Goal: Contribute content

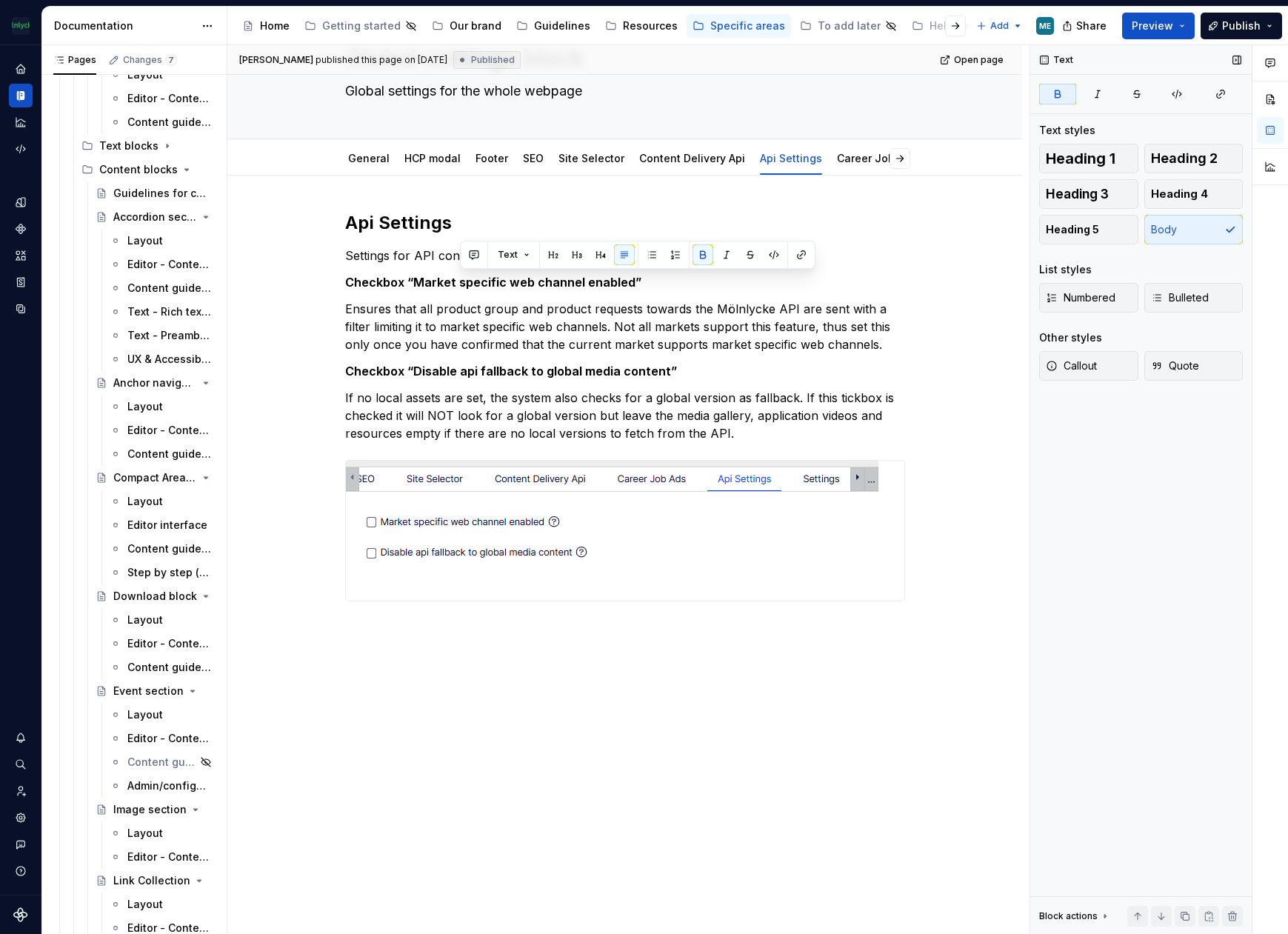
scroll to position [3500, 0]
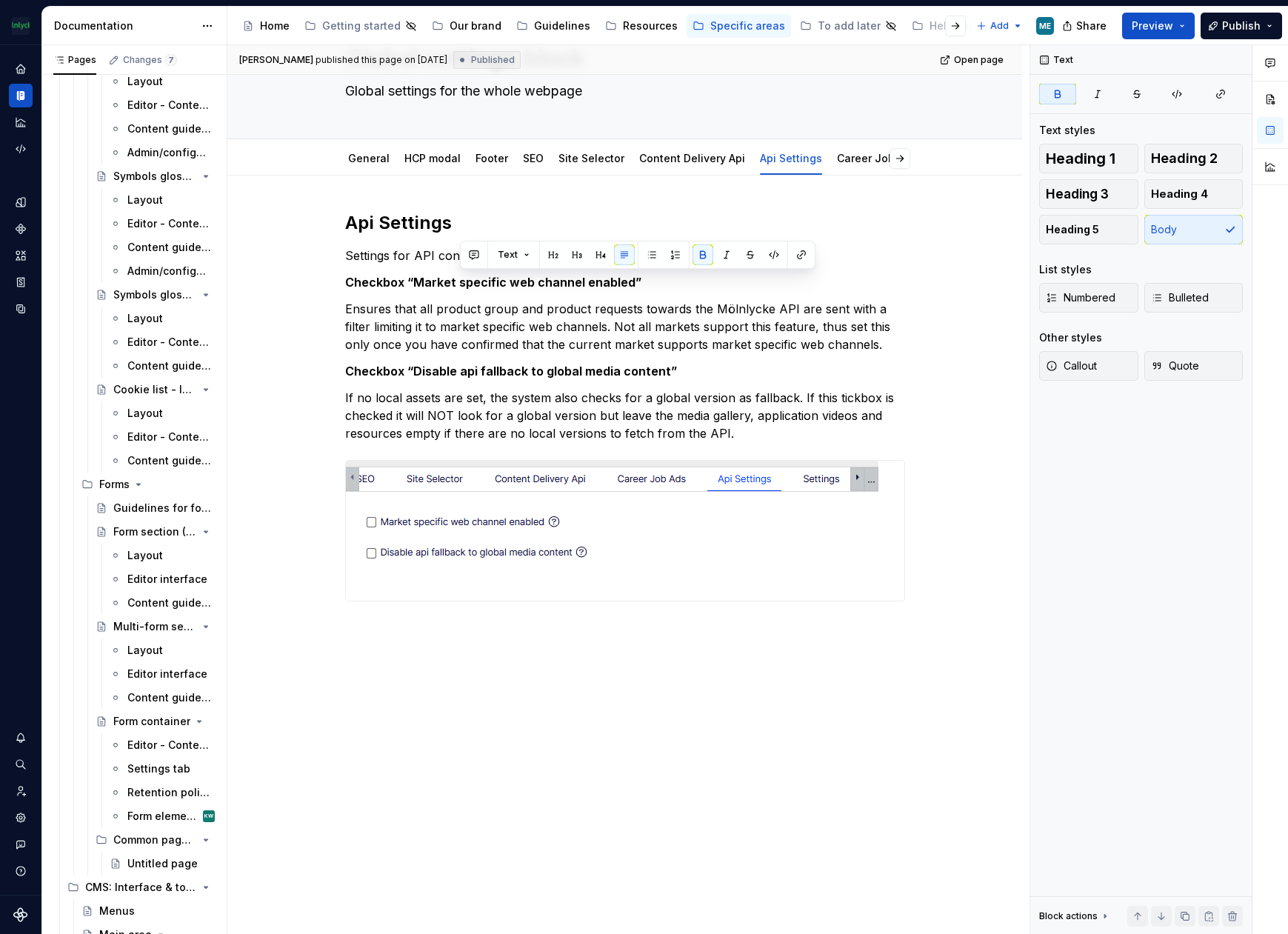
drag, startPoint x: 139, startPoint y: 740, endPoint x: 536, endPoint y: 727, distance: 397.2
click at [139, 461] on div "Editor - Content tab" at bounding box center [169, 745] width 85 height 14
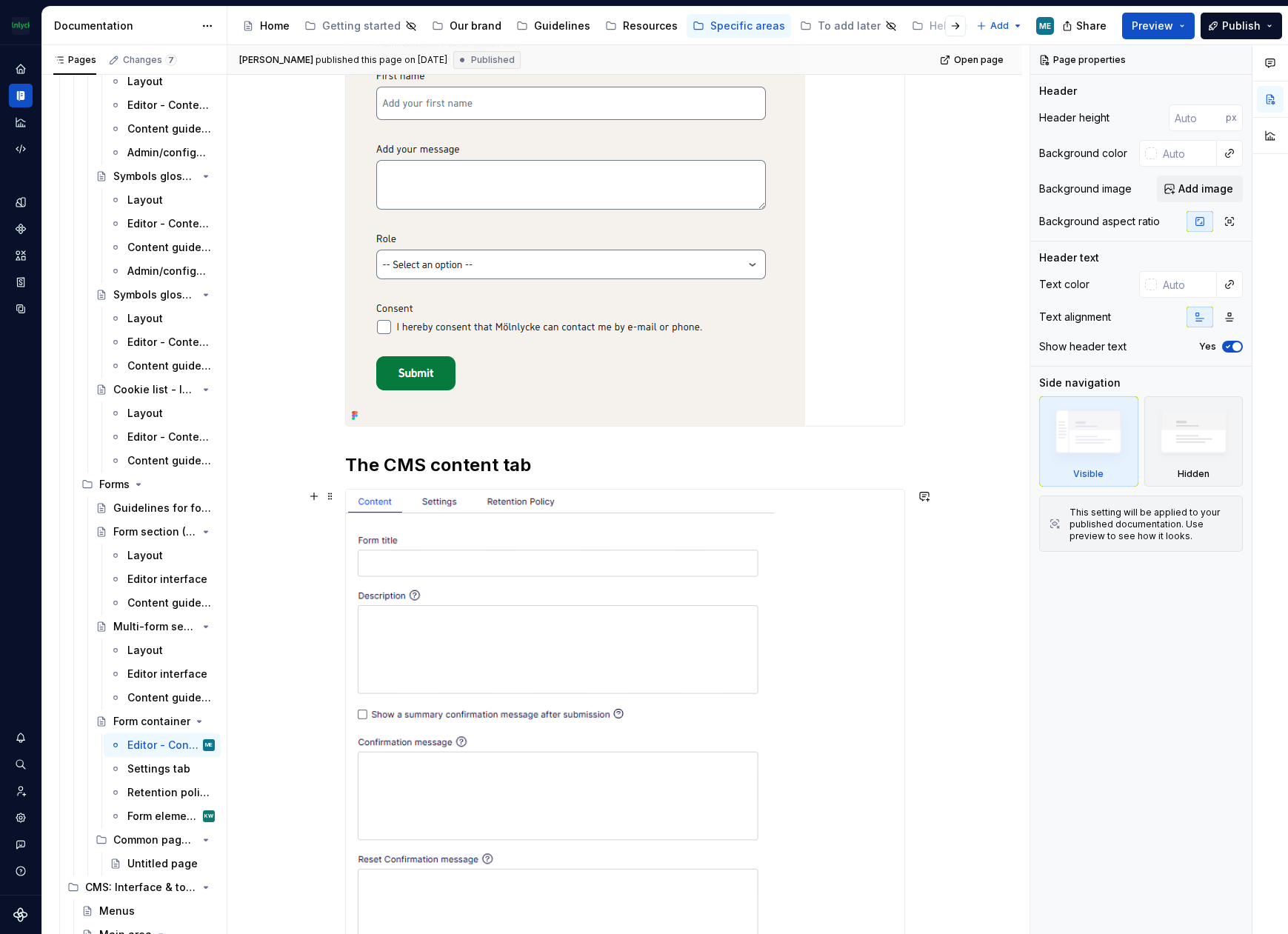
scroll to position [815, 0]
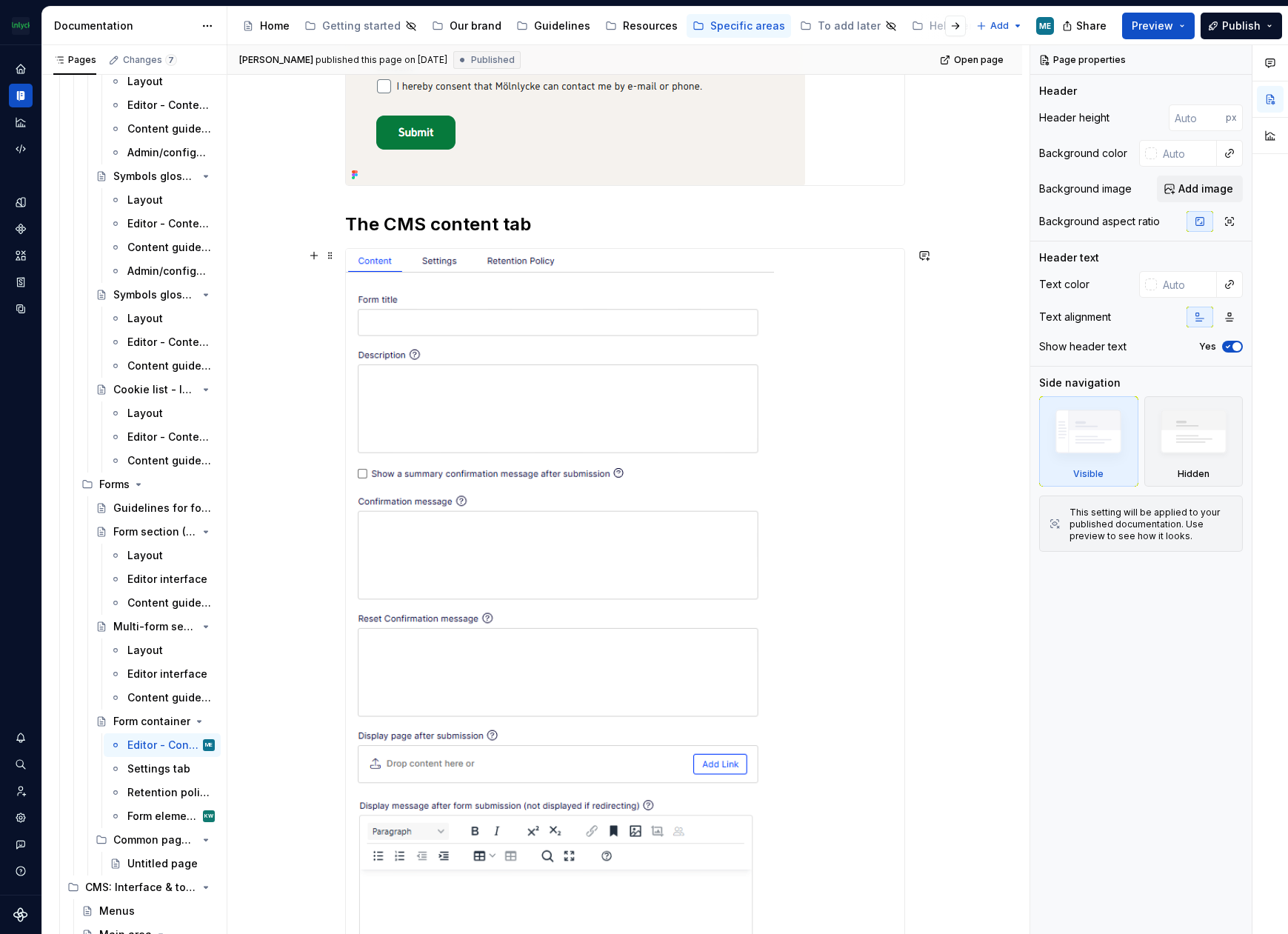
click at [512, 461] on img at bounding box center [560, 907] width 428 height 1316
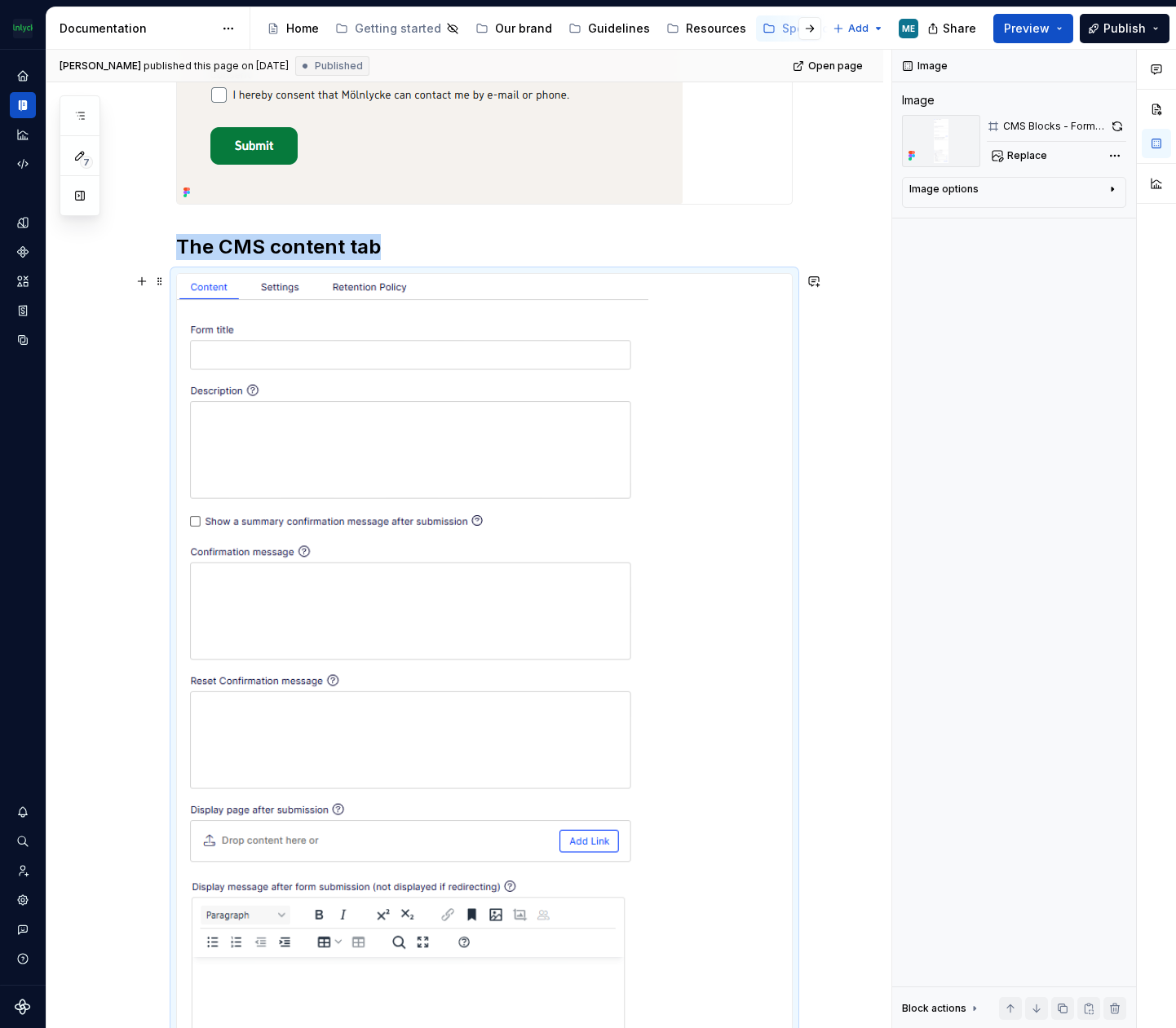
click at [472, 507] on img at bounding box center [412, 999] width 471 height 1449
click at [434, 507] on img at bounding box center [412, 999] width 471 height 1449
click at [1029, 152] on span "Replace" at bounding box center [1027, 156] width 40 height 13
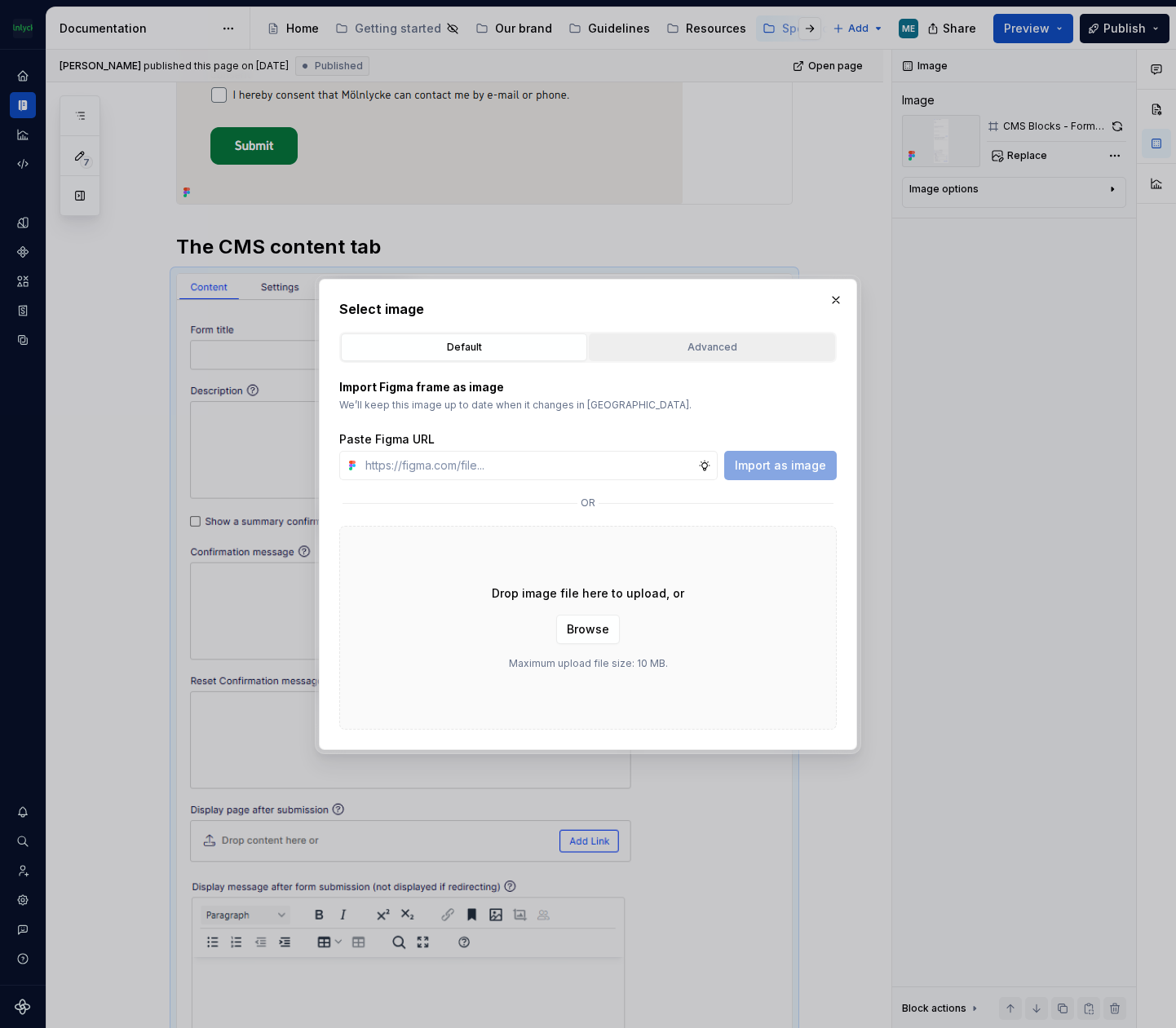
click at [738, 346] on div "Advanced" at bounding box center [712, 347] width 235 height 16
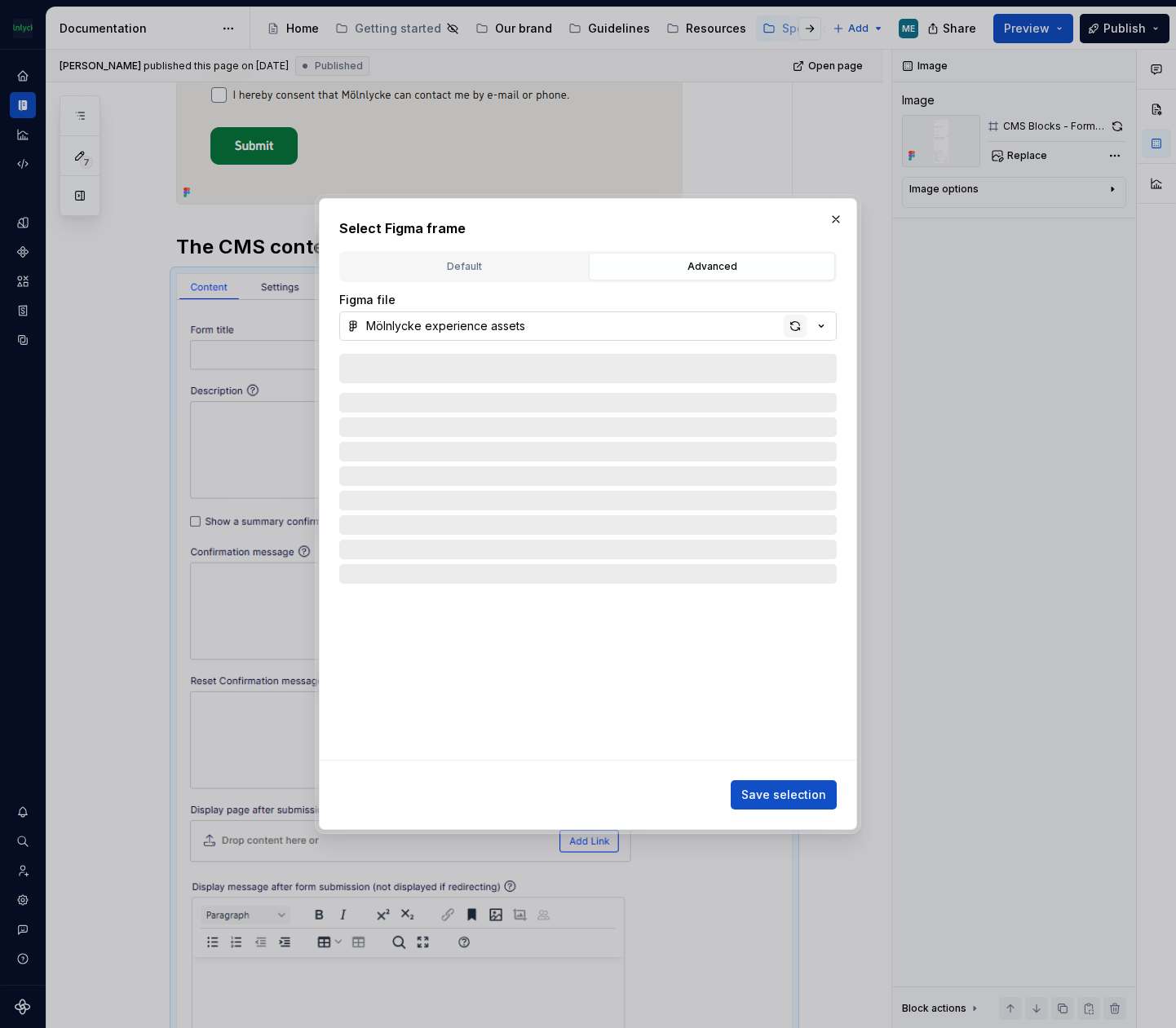
click at [797, 324] on div "button" at bounding box center [795, 325] width 23 height 23
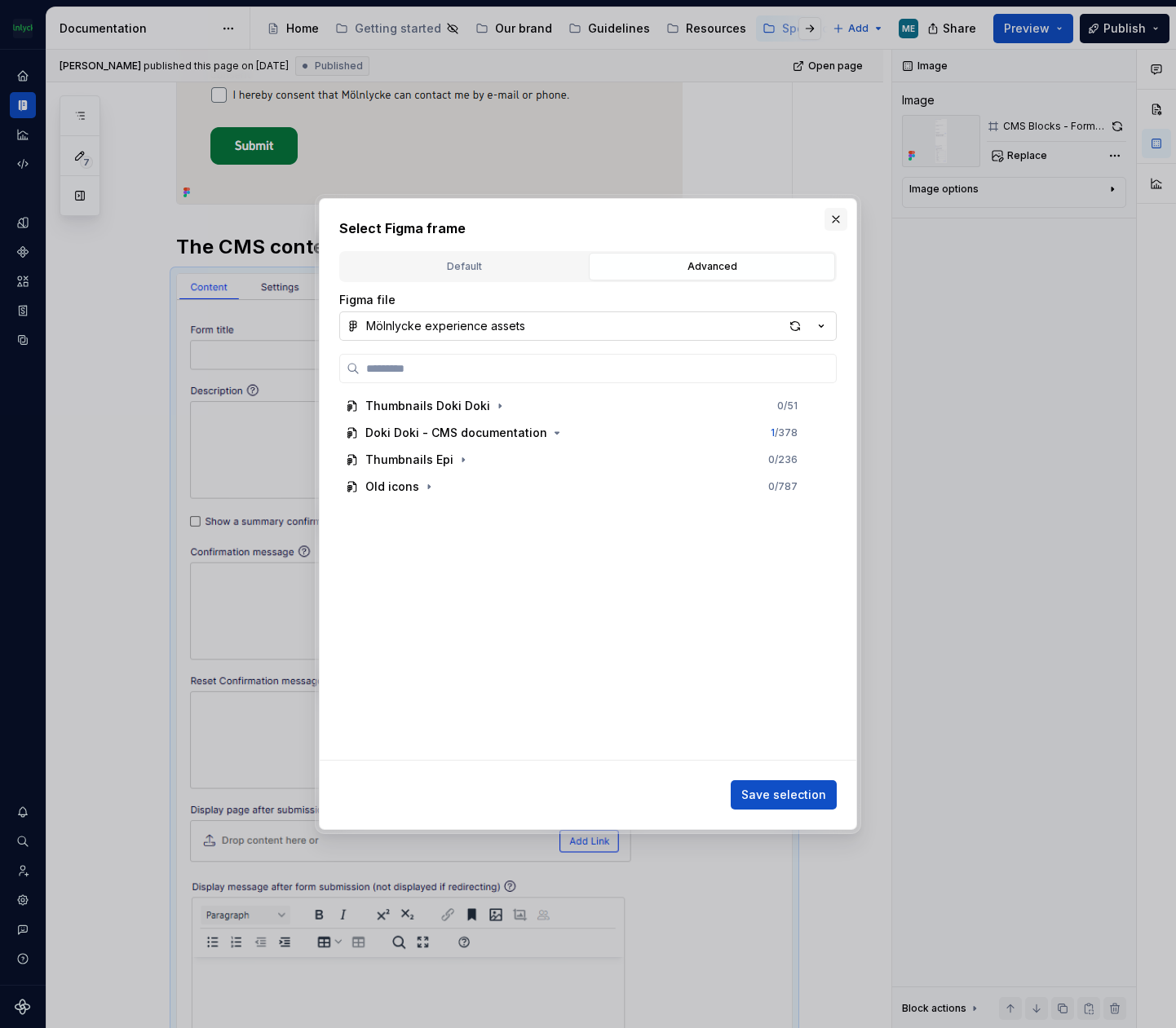
click at [827, 217] on button "button" at bounding box center [835, 219] width 23 height 23
type textarea "*"
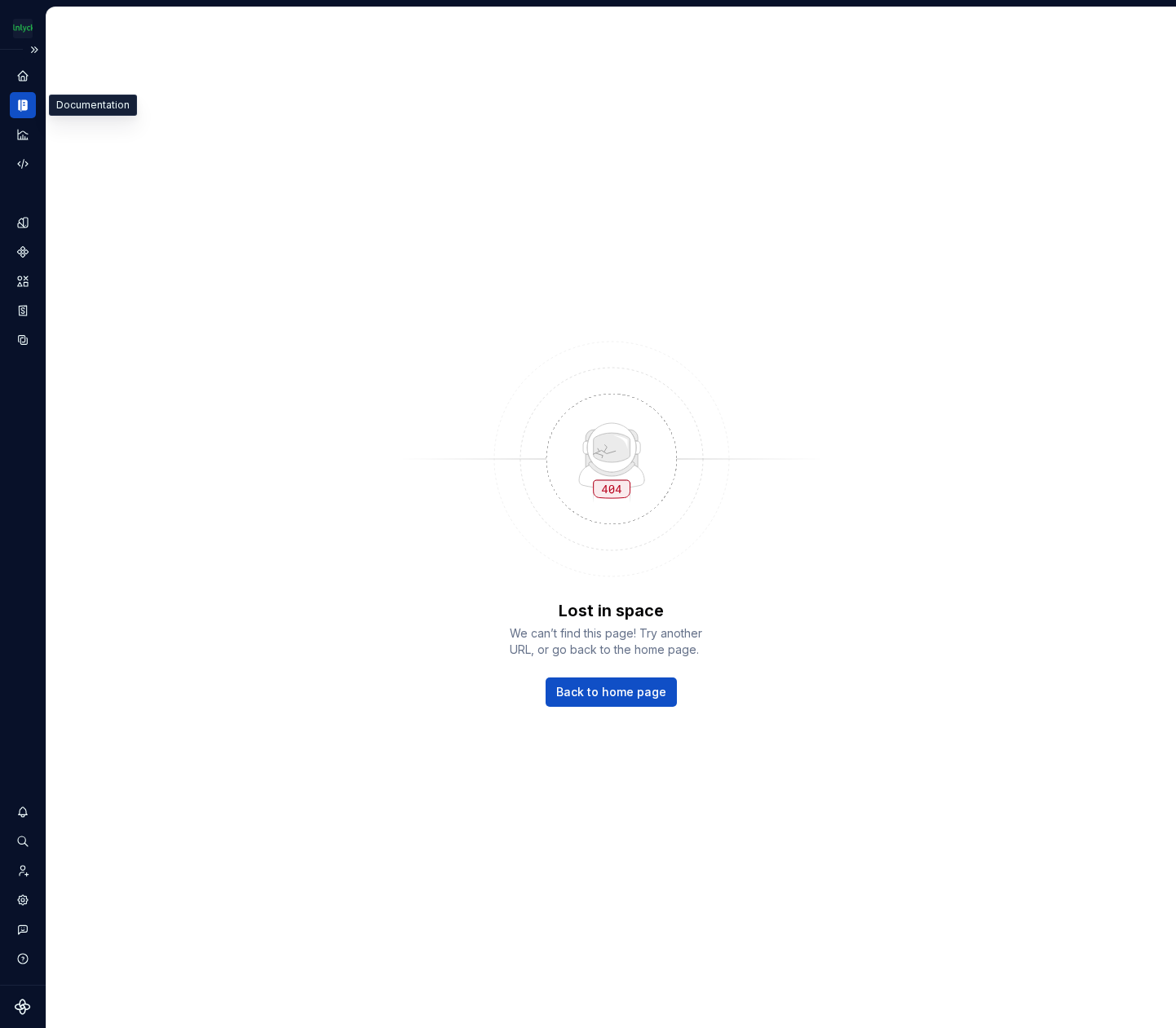
click at [20, 101] on icon "Documentation" at bounding box center [19, 106] width 3 height 12
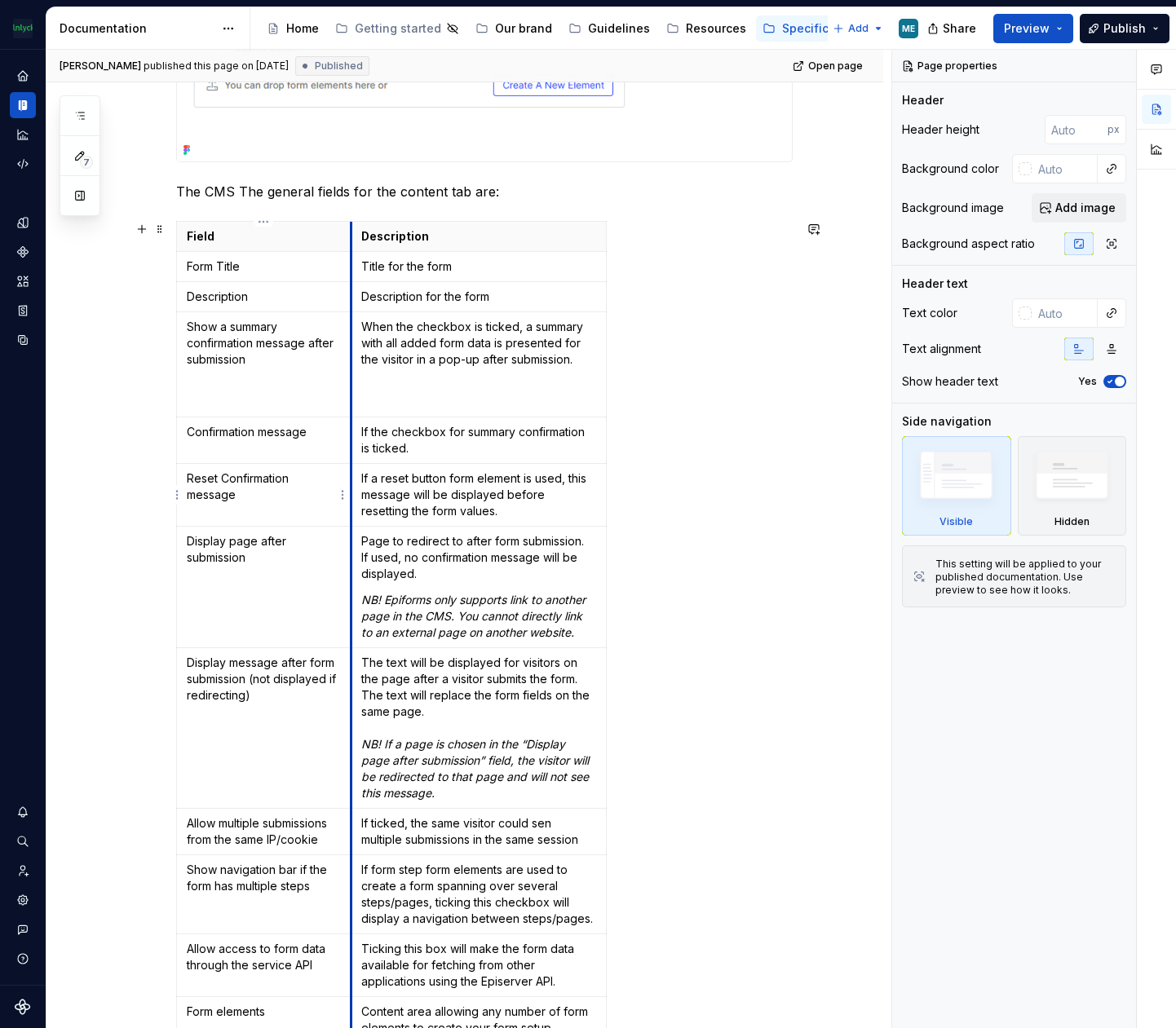
scroll to position [2936, 0]
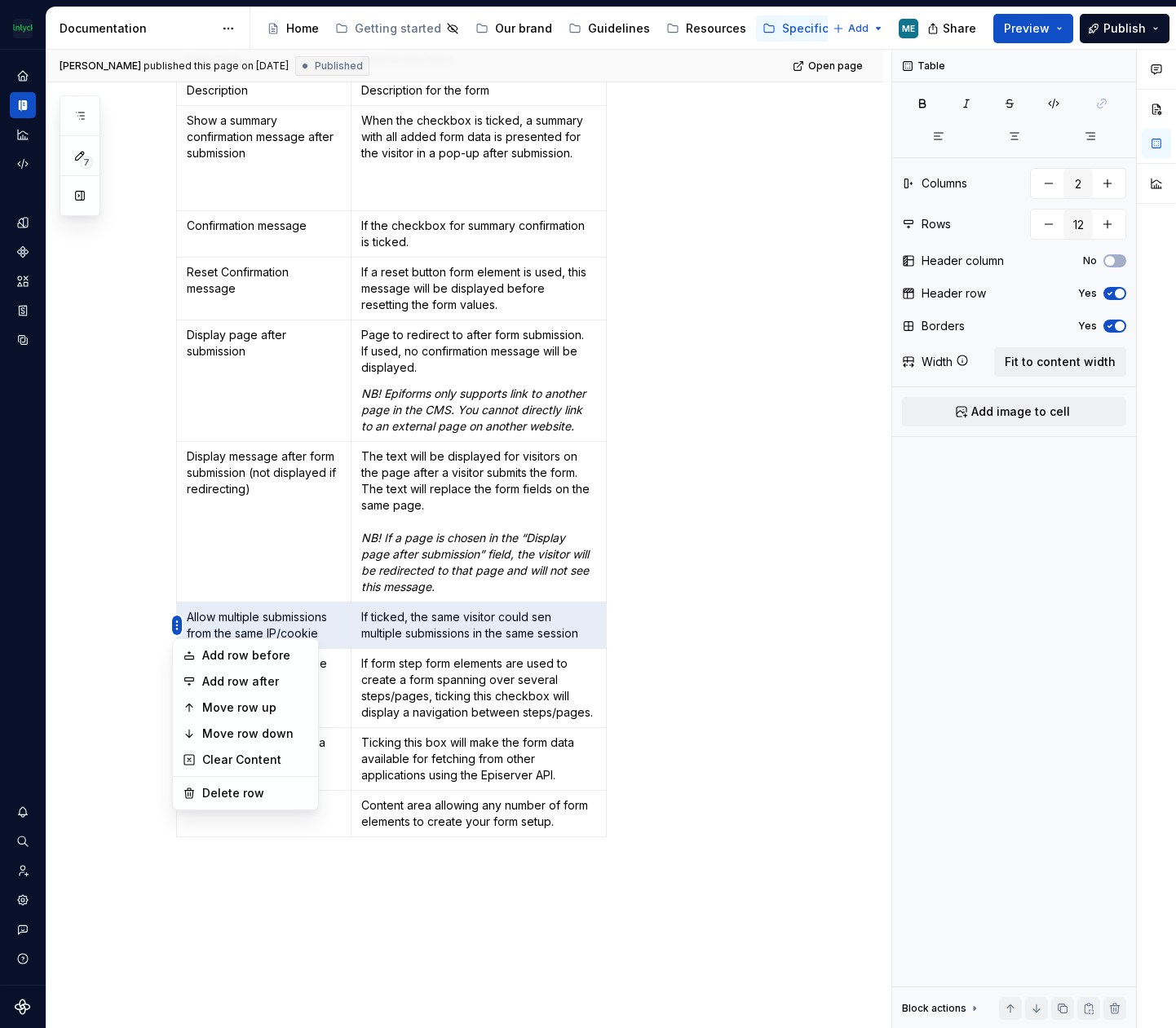
type textarea "*"
click at [176, 627] on html "The Mölnlycke Experience ME Dataset Eriks brand Documentation Accessibility gui…" at bounding box center [588, 514] width 1176 height 1028
click at [217, 653] on div "Add row before" at bounding box center [255, 655] width 106 height 16
type input "13"
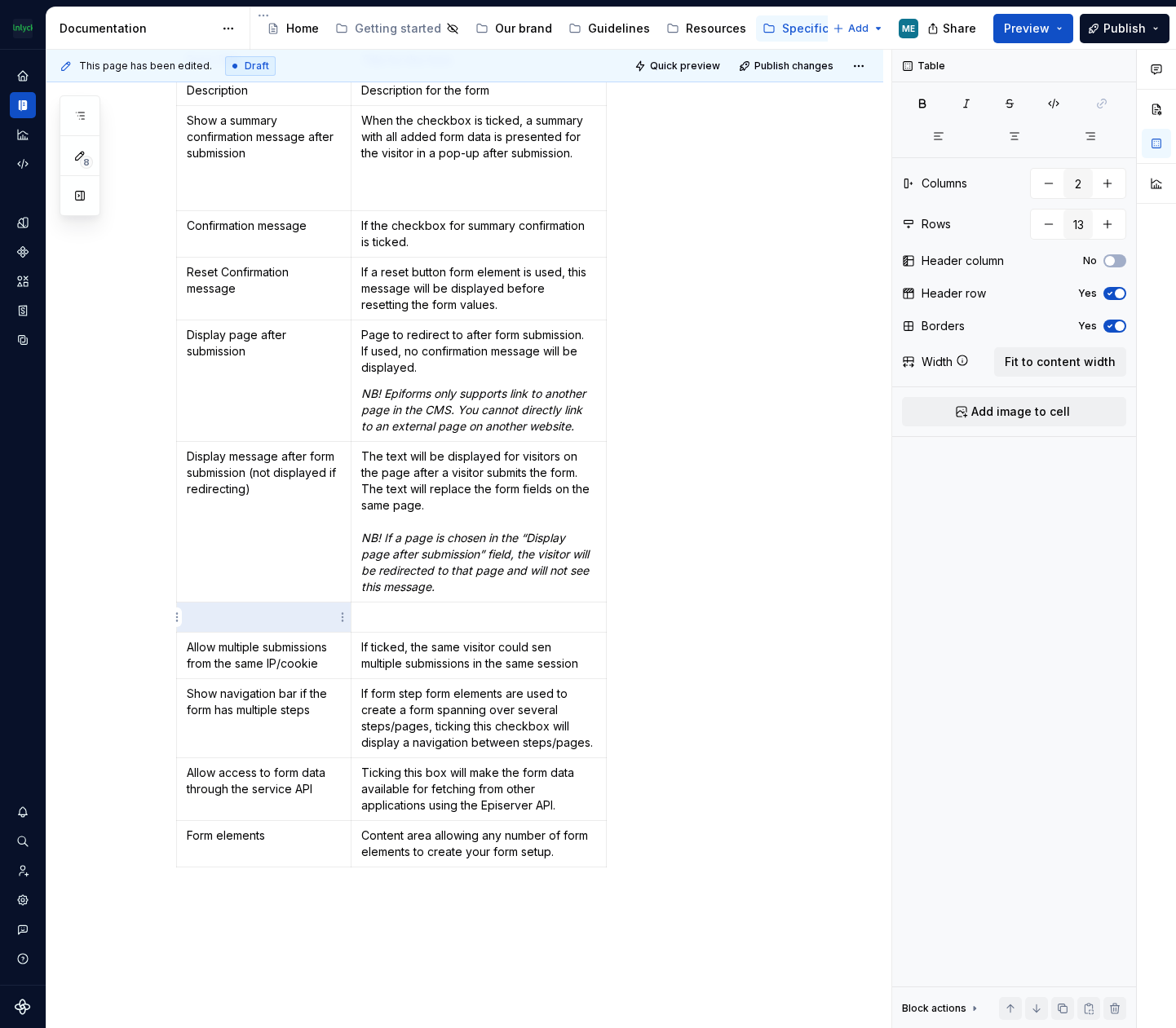
click at [246, 613] on p at bounding box center [264, 617] width 154 height 16
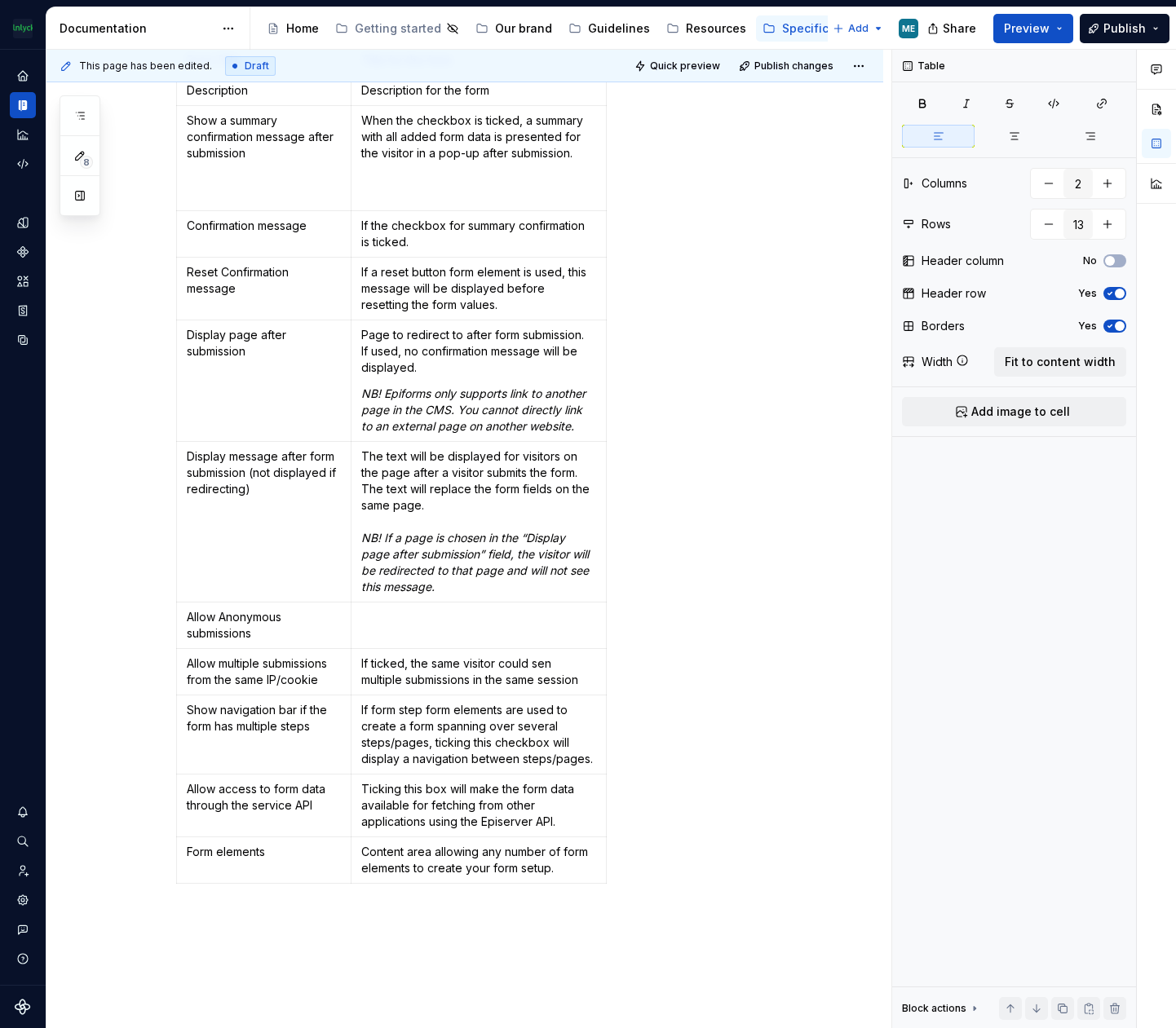
click at [691, 704] on div "Field Description Form Title Title for the form Description Description for the…" at bounding box center [484, 453] width 616 height 876
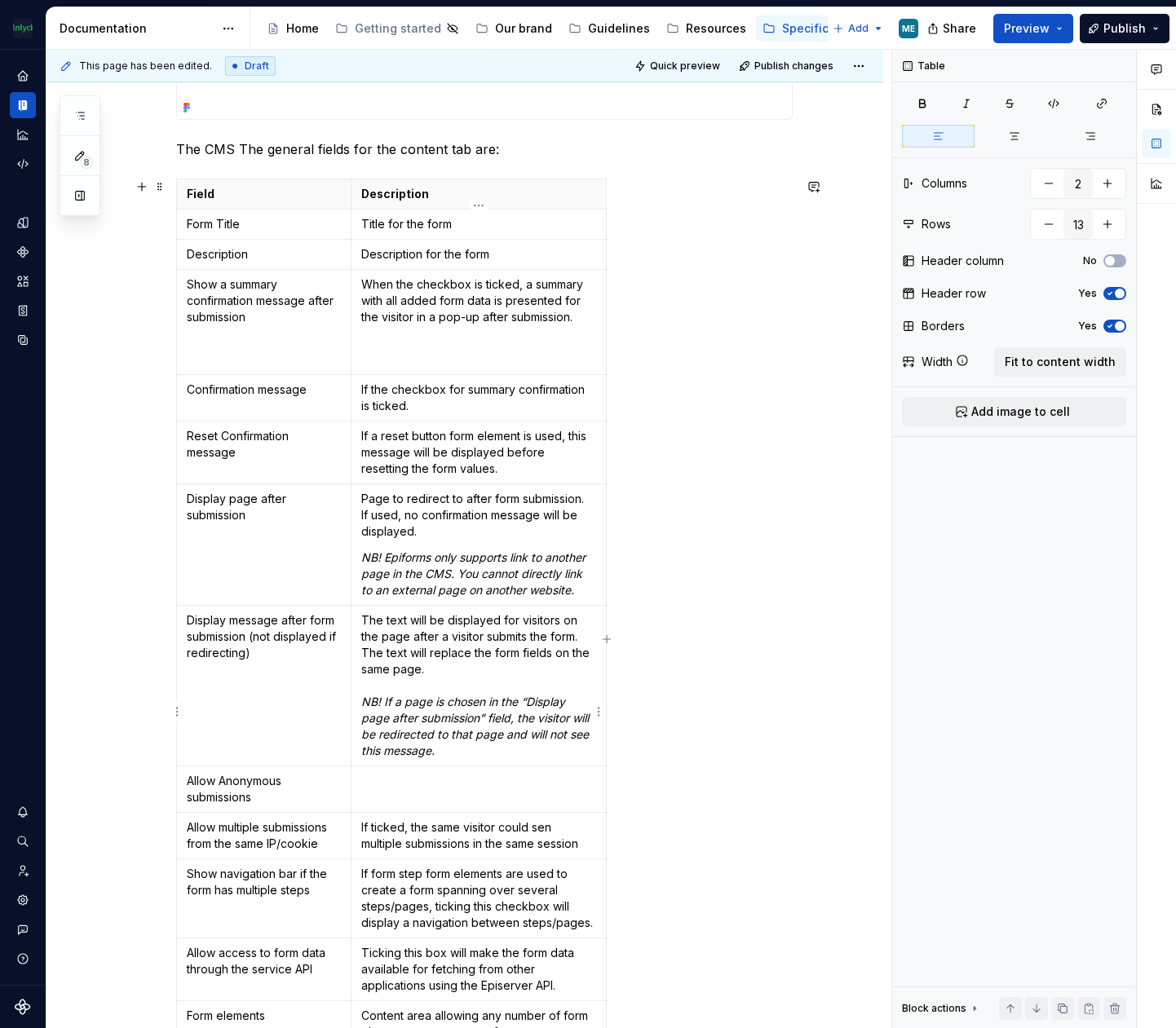
scroll to position [2773, 0]
click at [427, 795] on td at bounding box center [478, 788] width 255 height 46
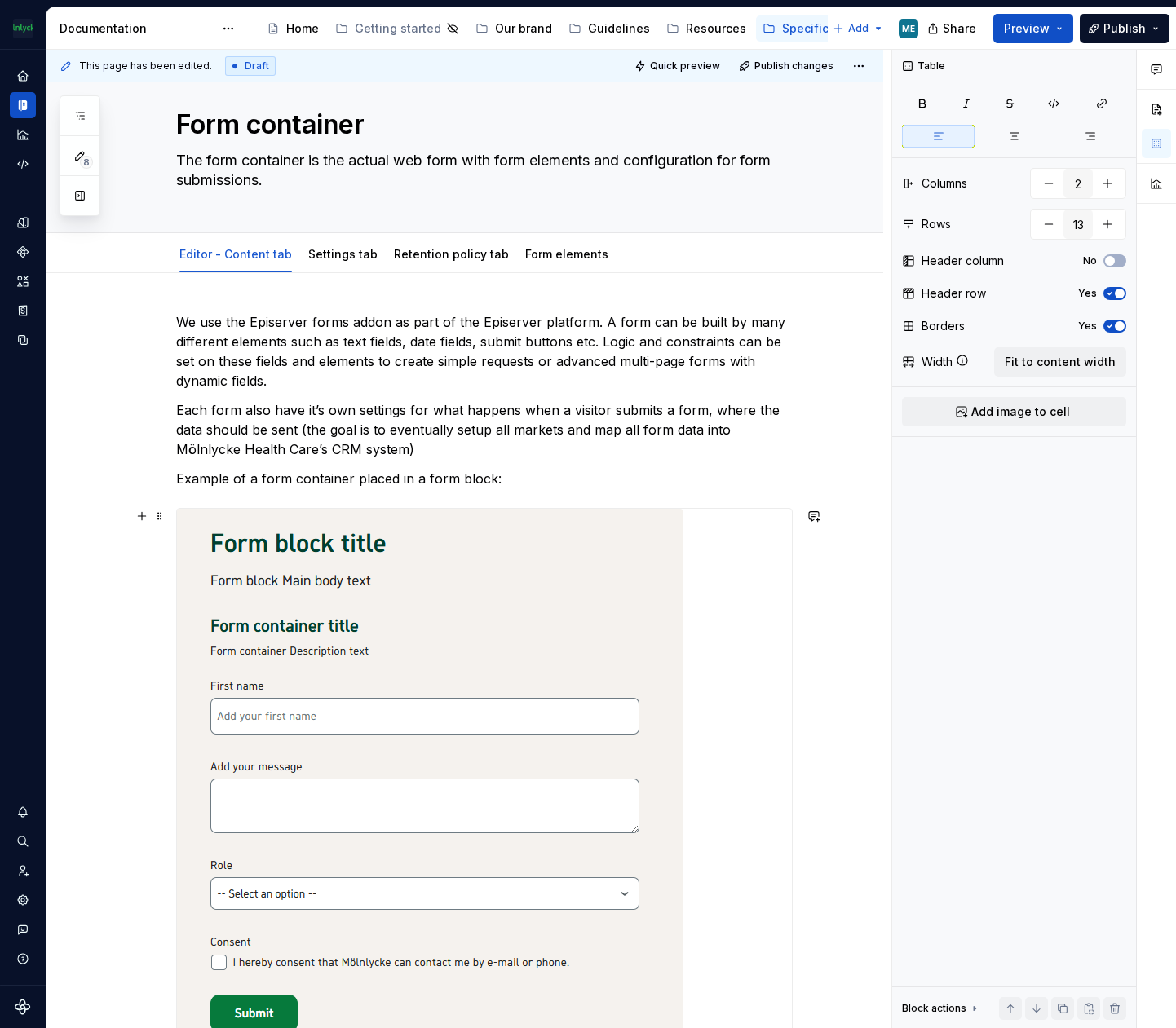
scroll to position [0, 0]
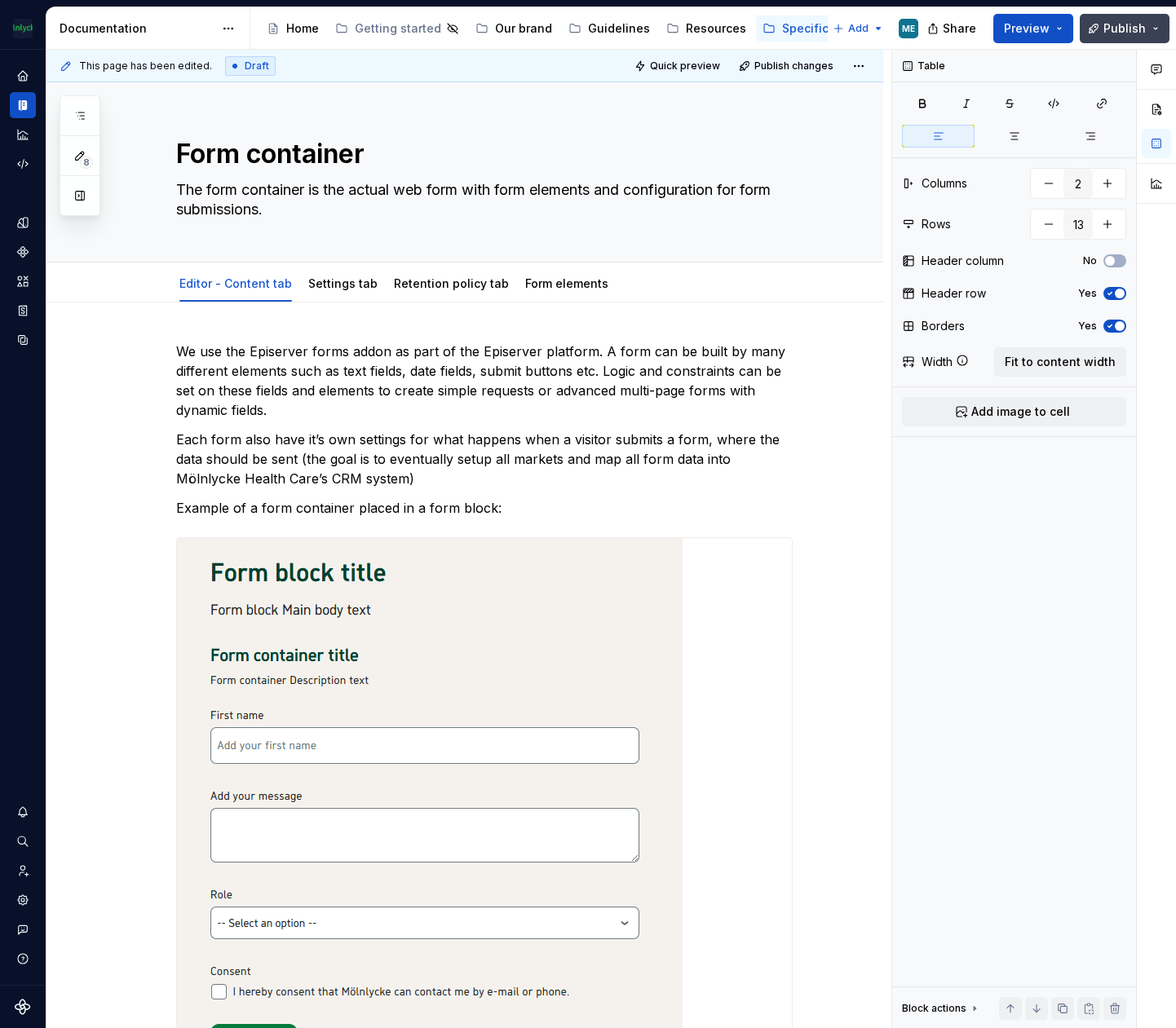
click at [1131, 19] on button "Publish" at bounding box center [1124, 29] width 90 height 29
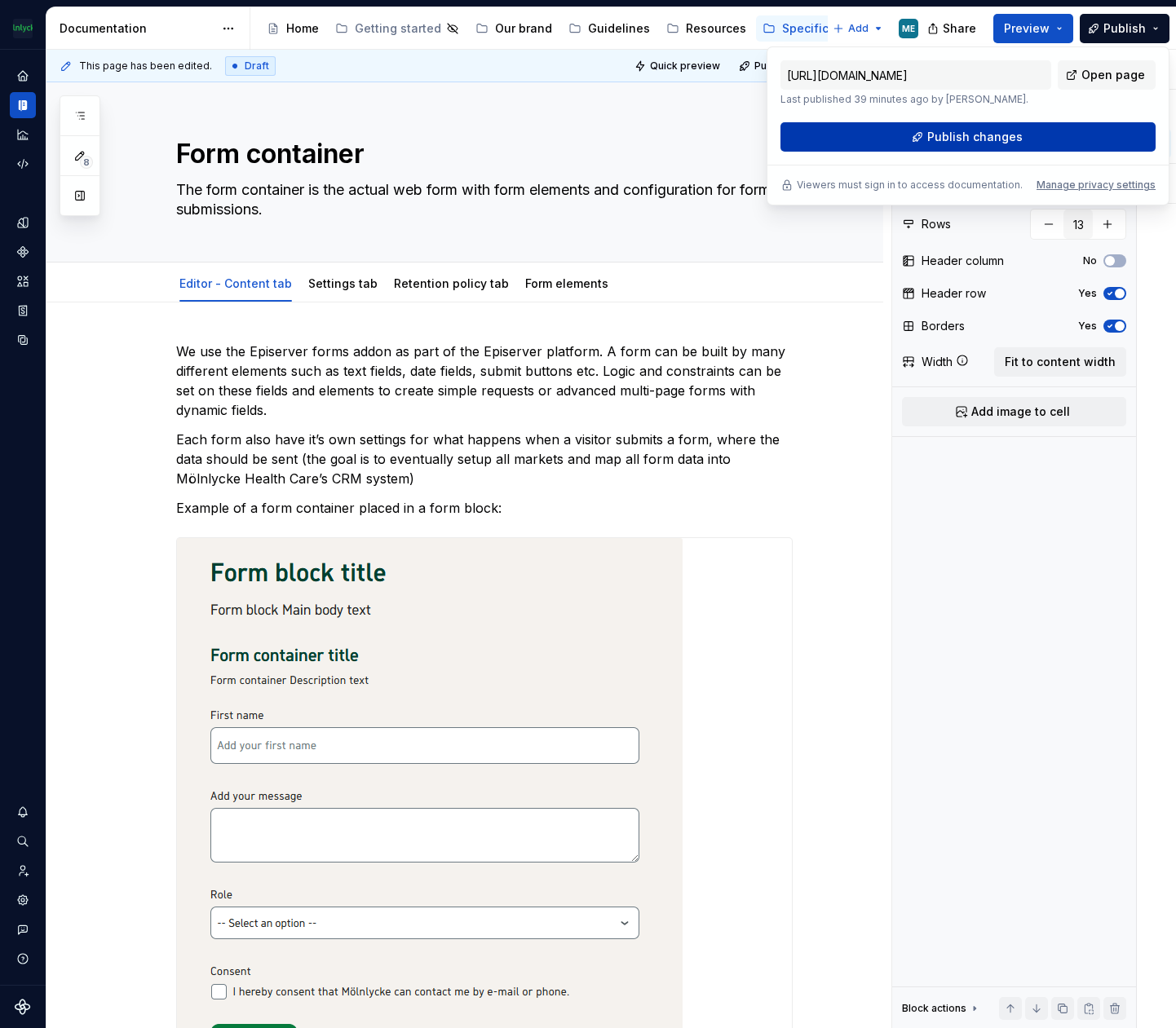
click at [993, 127] on button "Publish changes" at bounding box center [967, 137] width 375 height 29
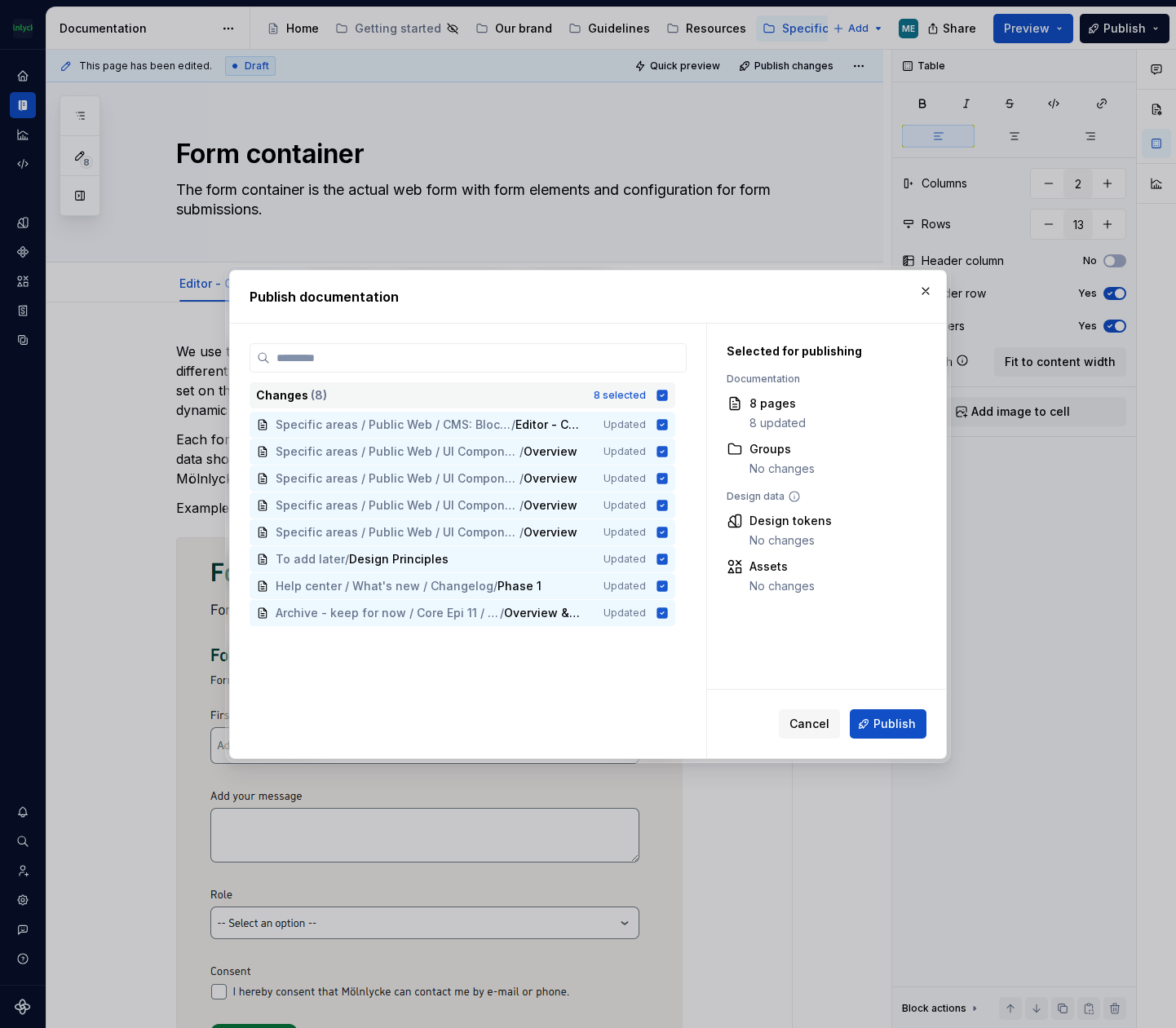
click at [664, 399] on icon at bounding box center [662, 395] width 11 height 11
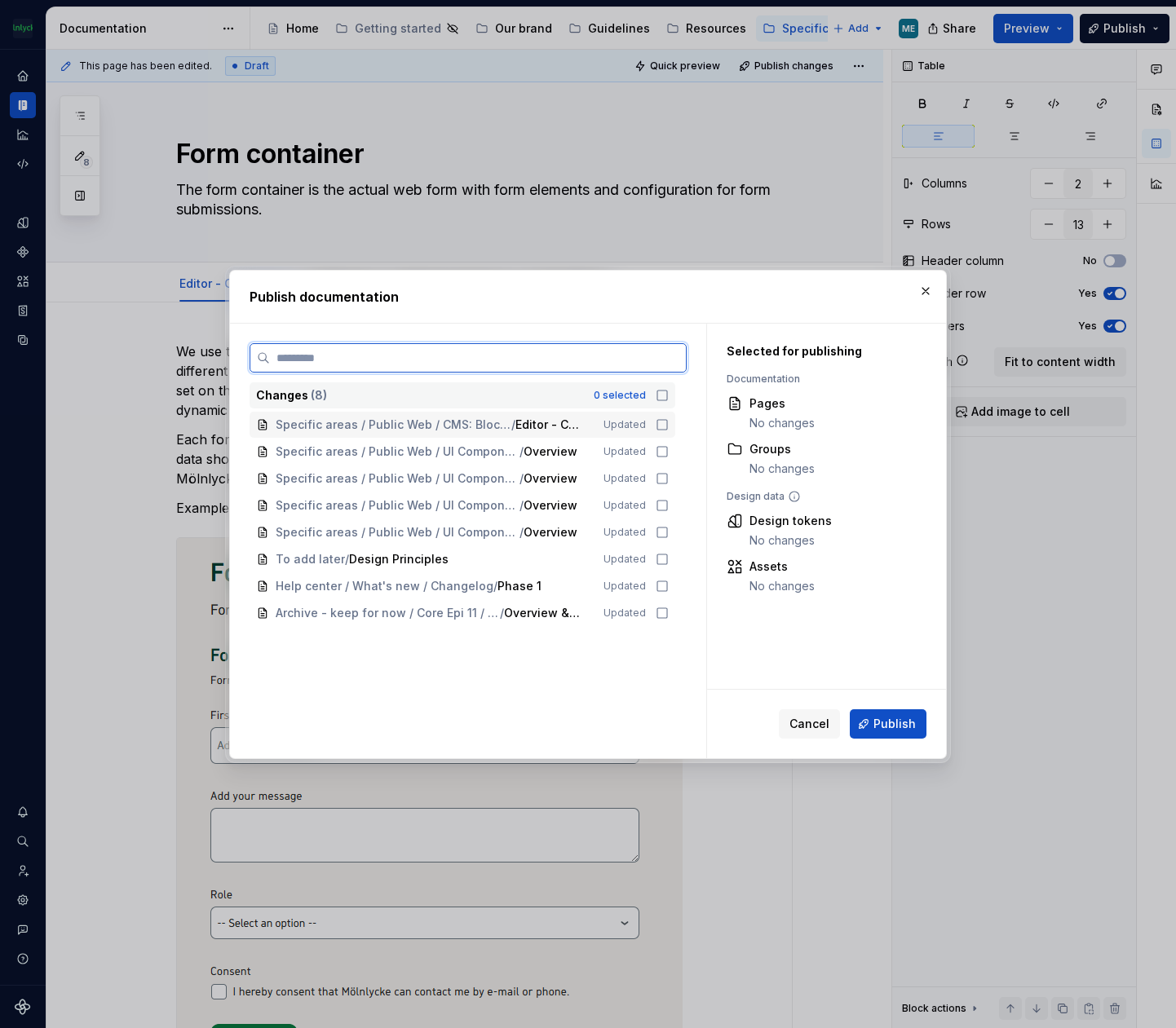
click at [665, 425] on icon at bounding box center [662, 425] width 13 height 13
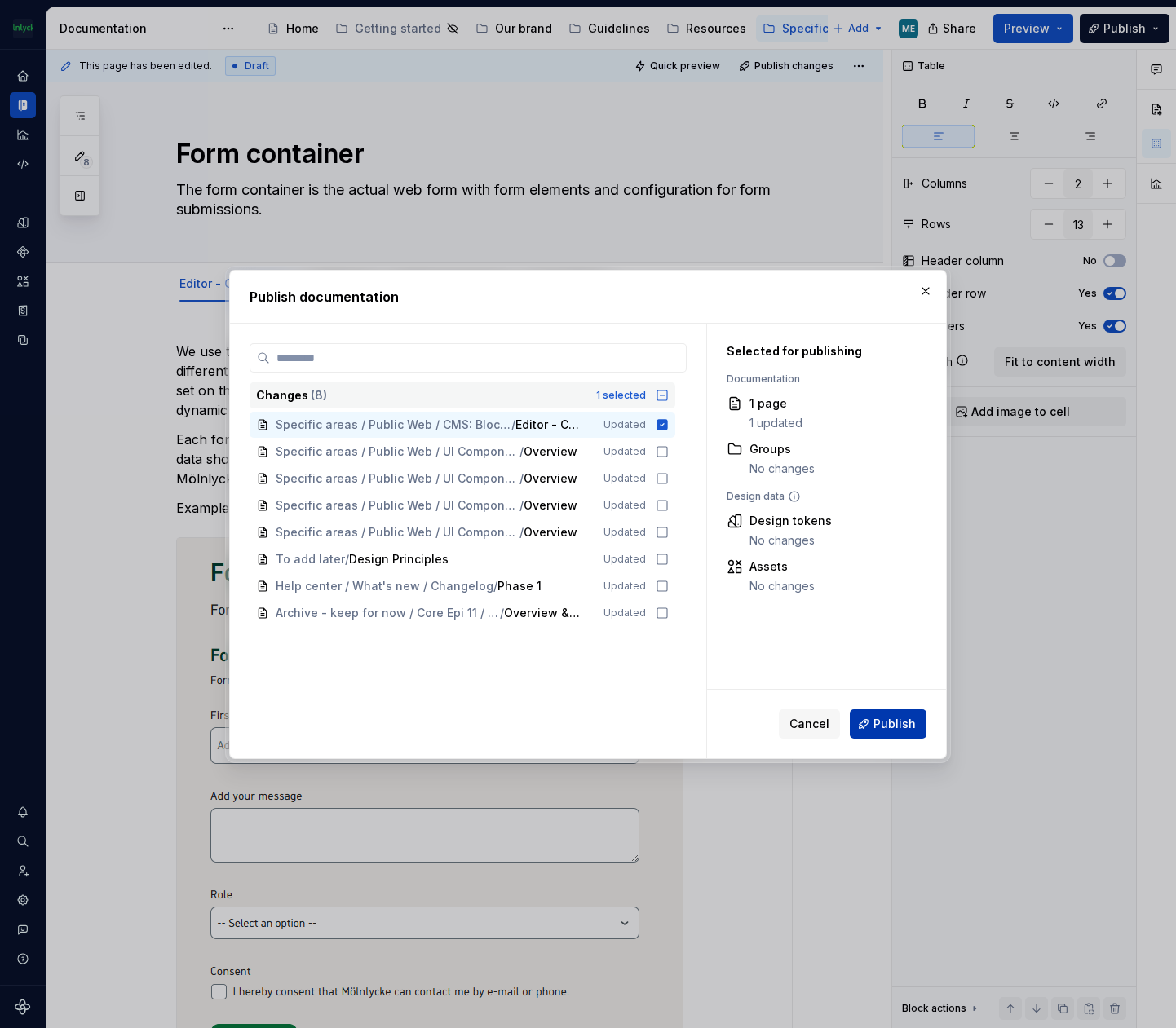
click at [886, 727] on span "Publish" at bounding box center [894, 724] width 43 height 16
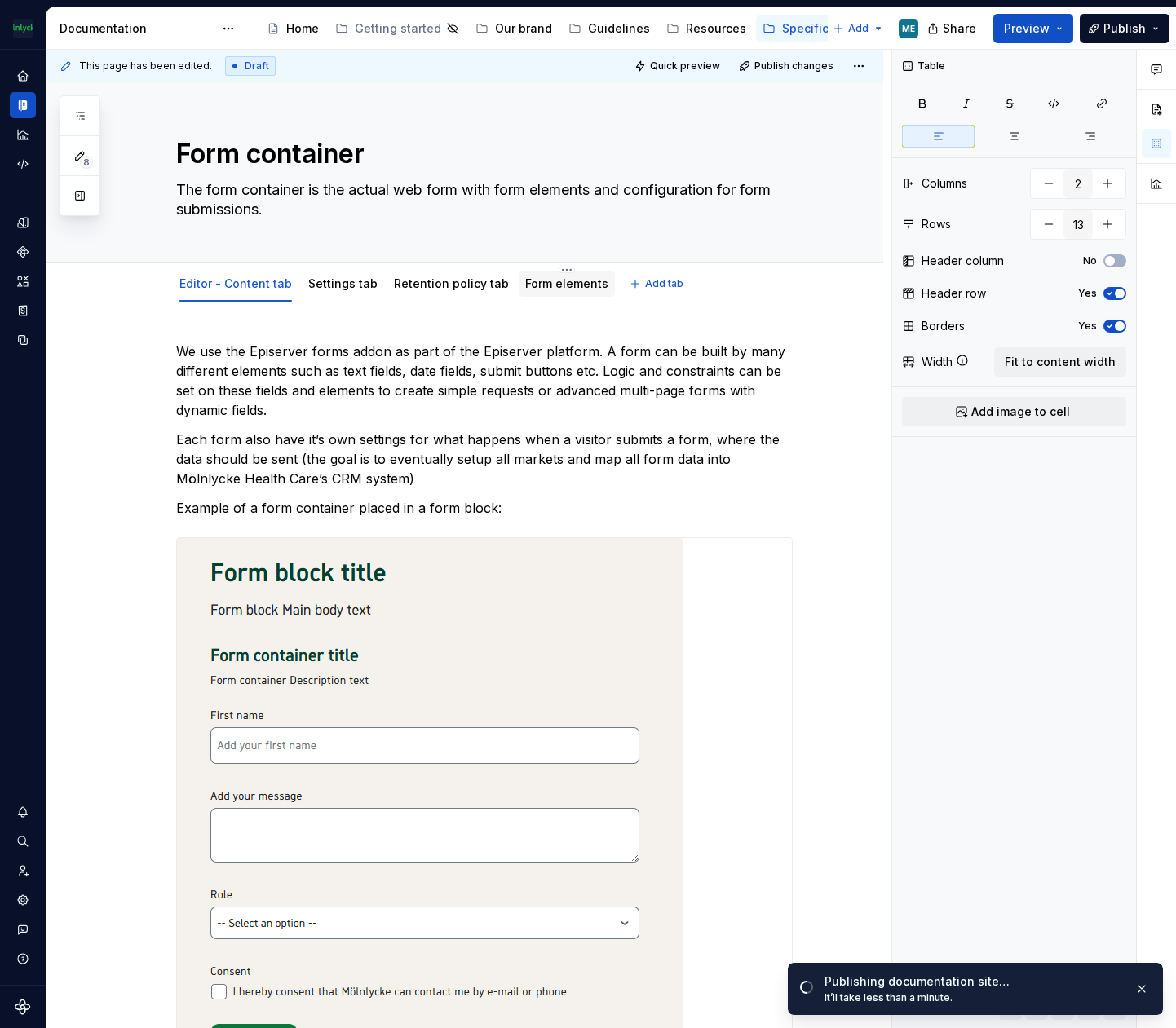
click at [541, 283] on link "Form elements" at bounding box center [566, 283] width 83 height 14
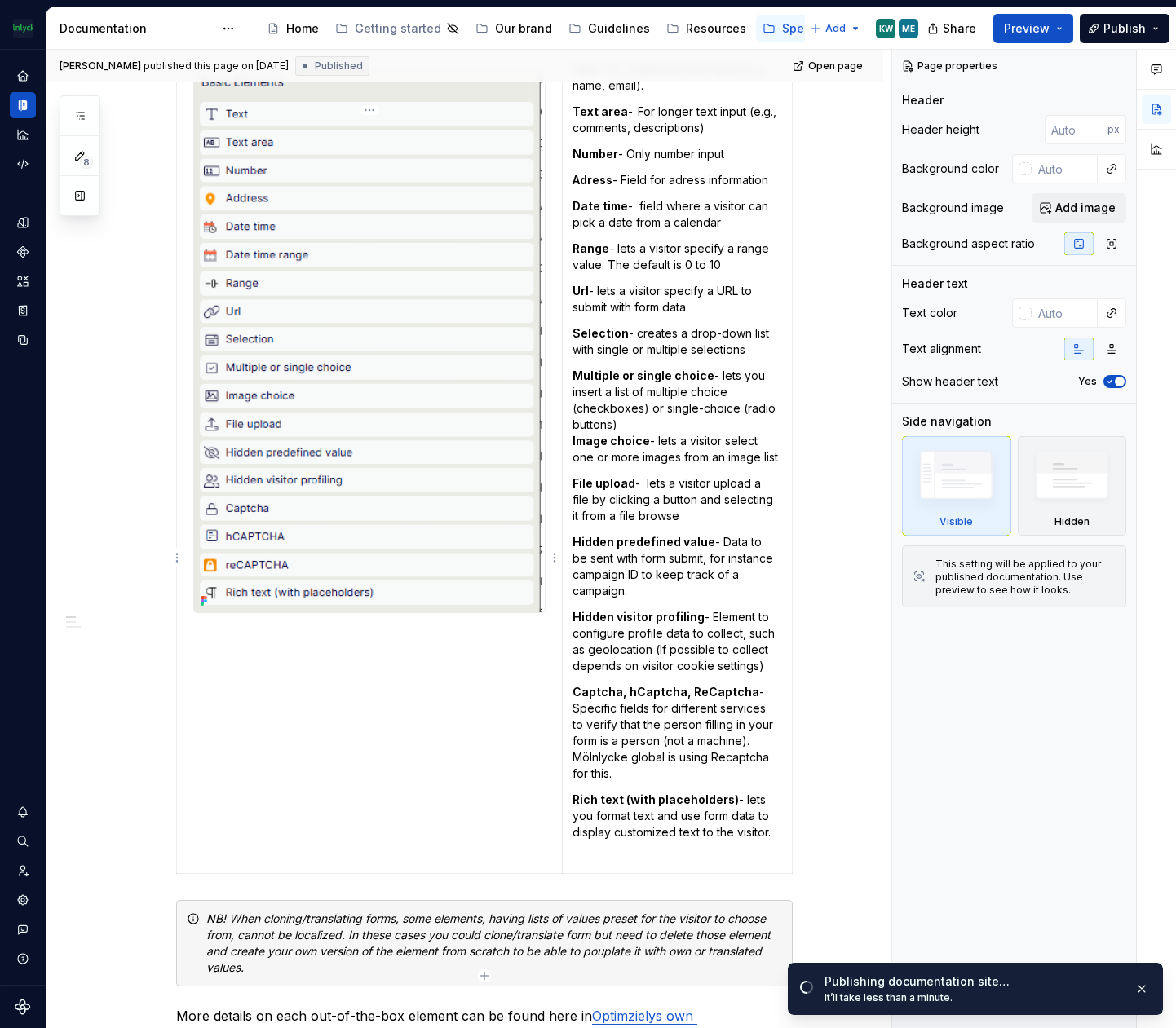
scroll to position [399, 0]
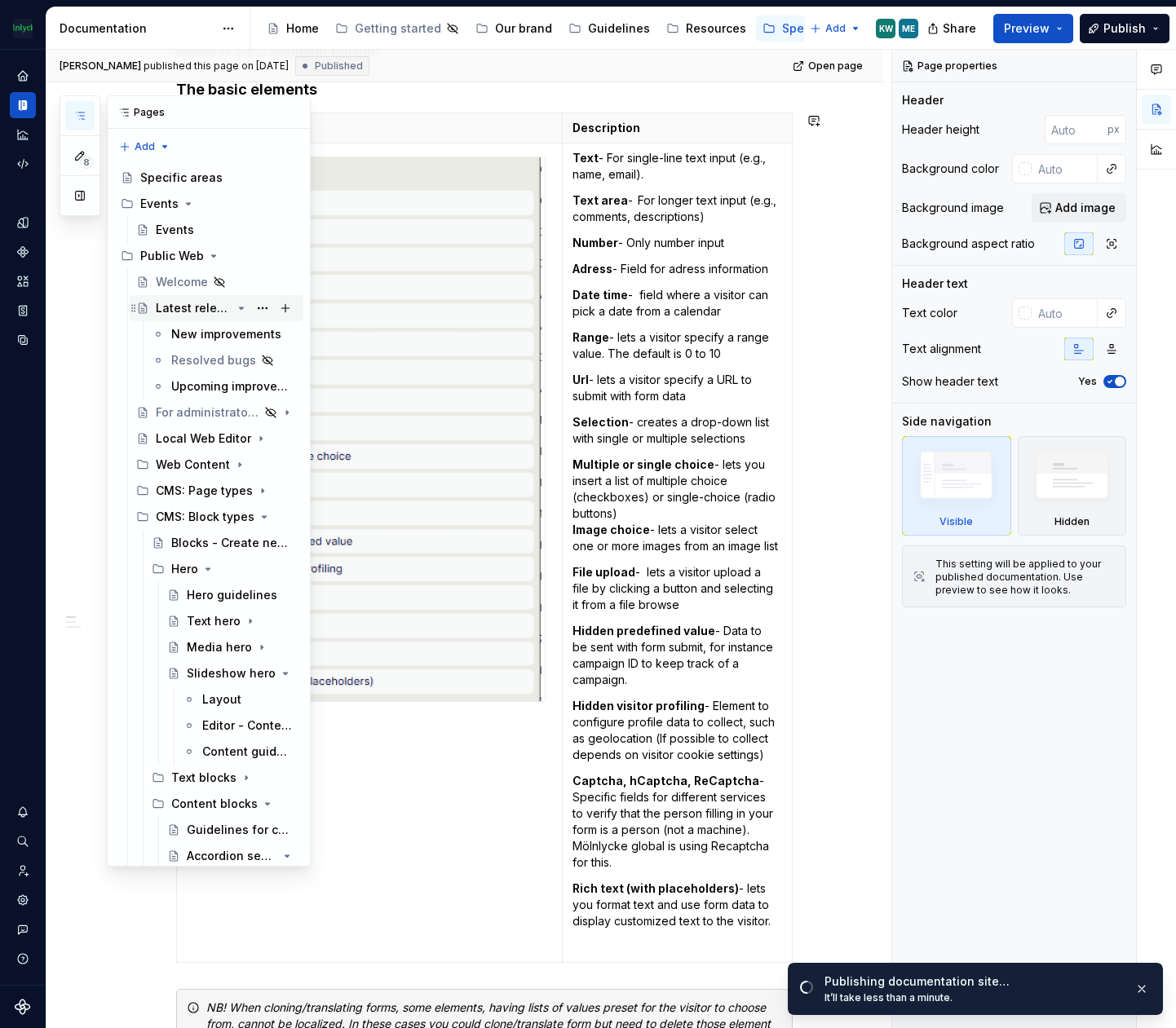
click at [197, 305] on div "Latest releases" at bounding box center [194, 308] width 75 height 16
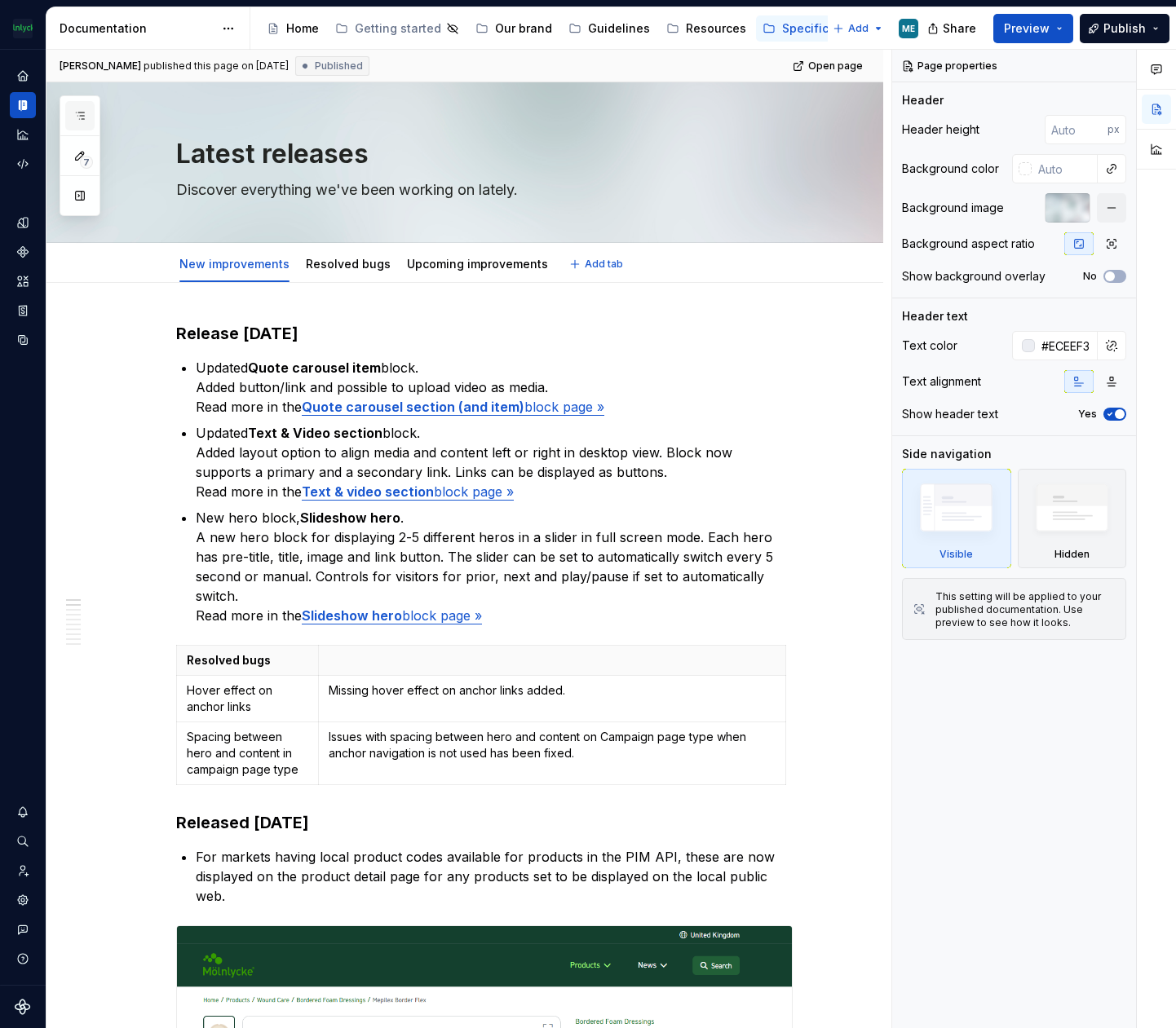
type textarea "*"
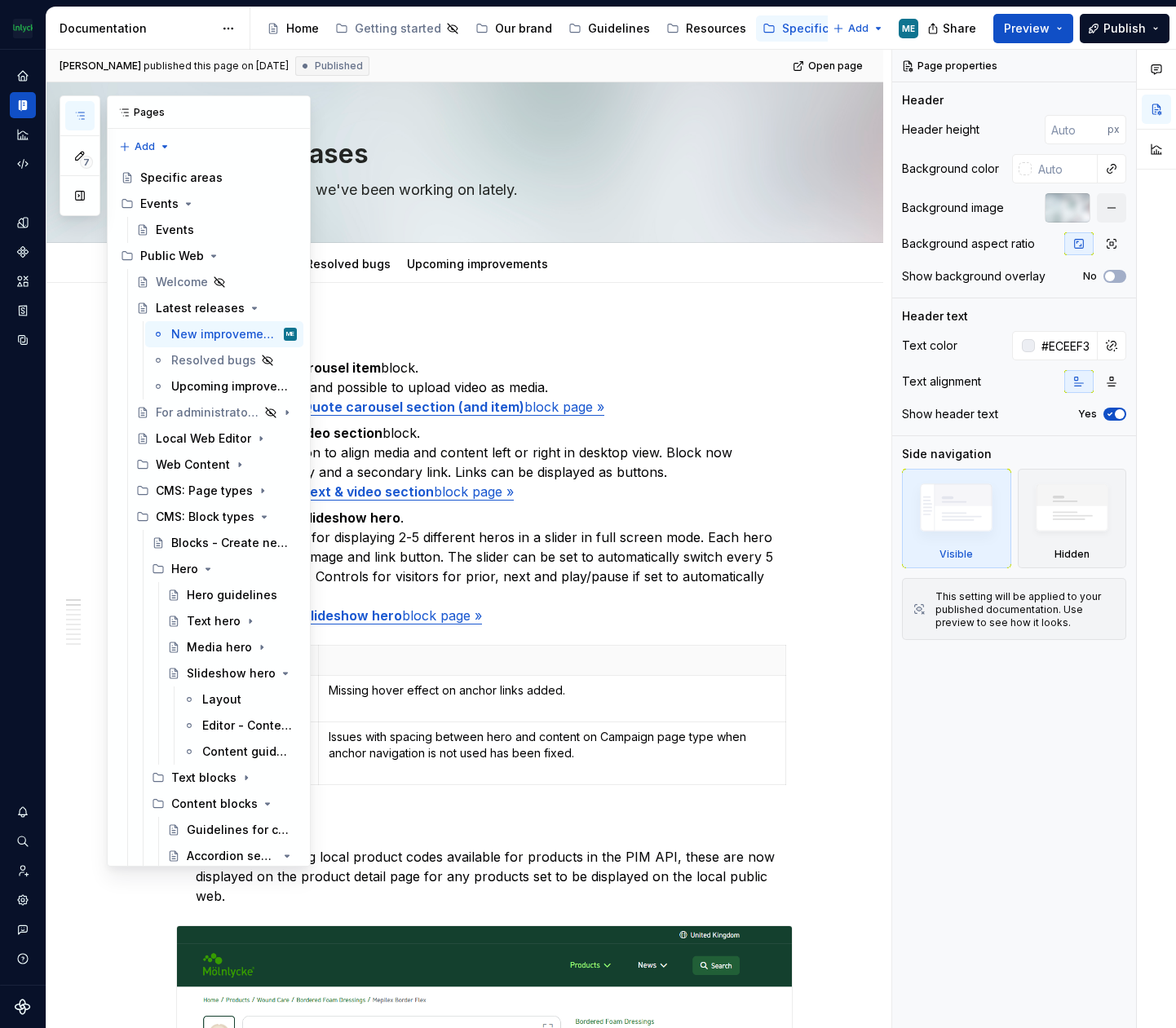
click at [69, 106] on button "button" at bounding box center [80, 116] width 29 height 29
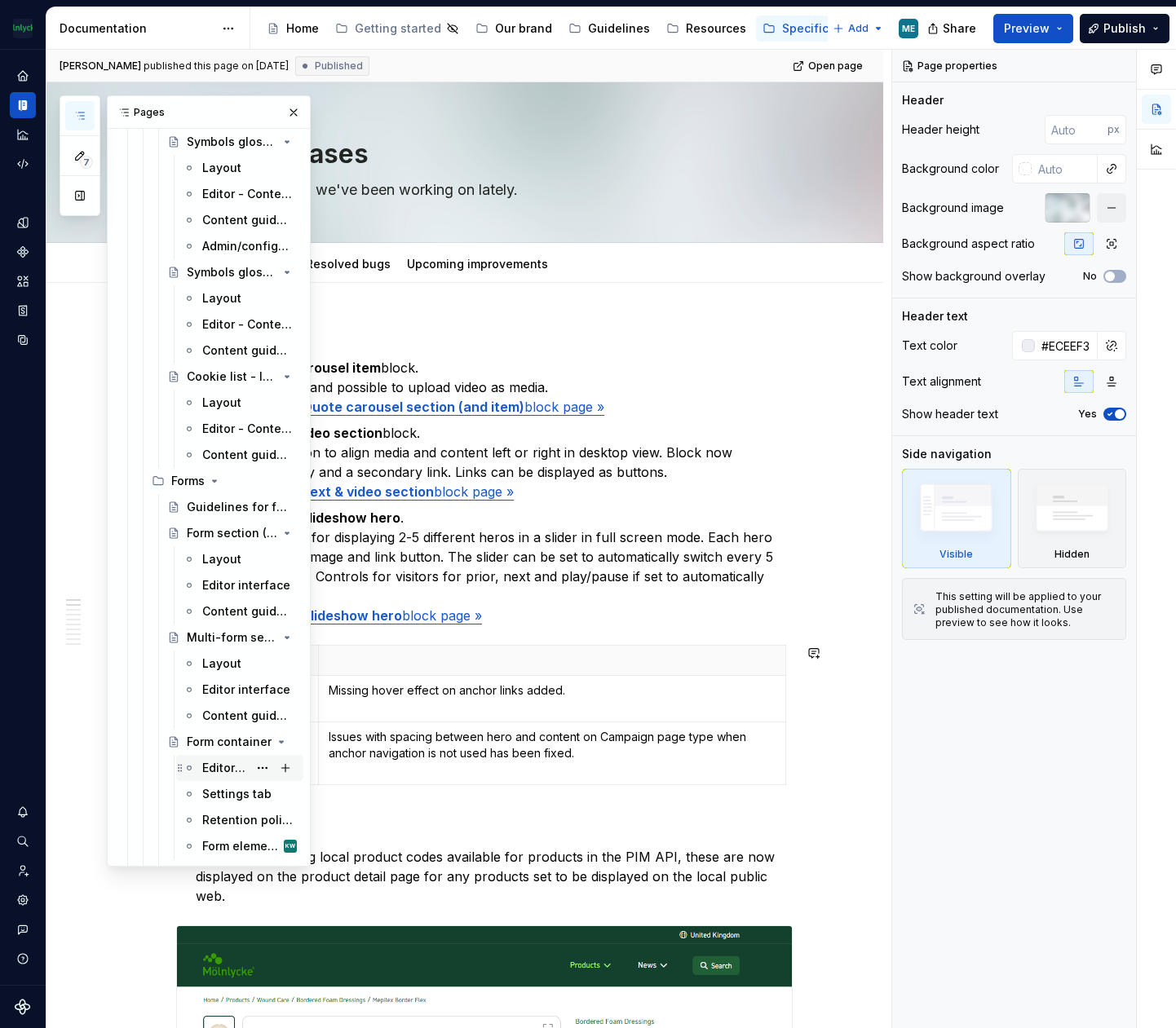
click at [226, 763] on div "Editor - Content tab" at bounding box center [225, 767] width 45 height 16
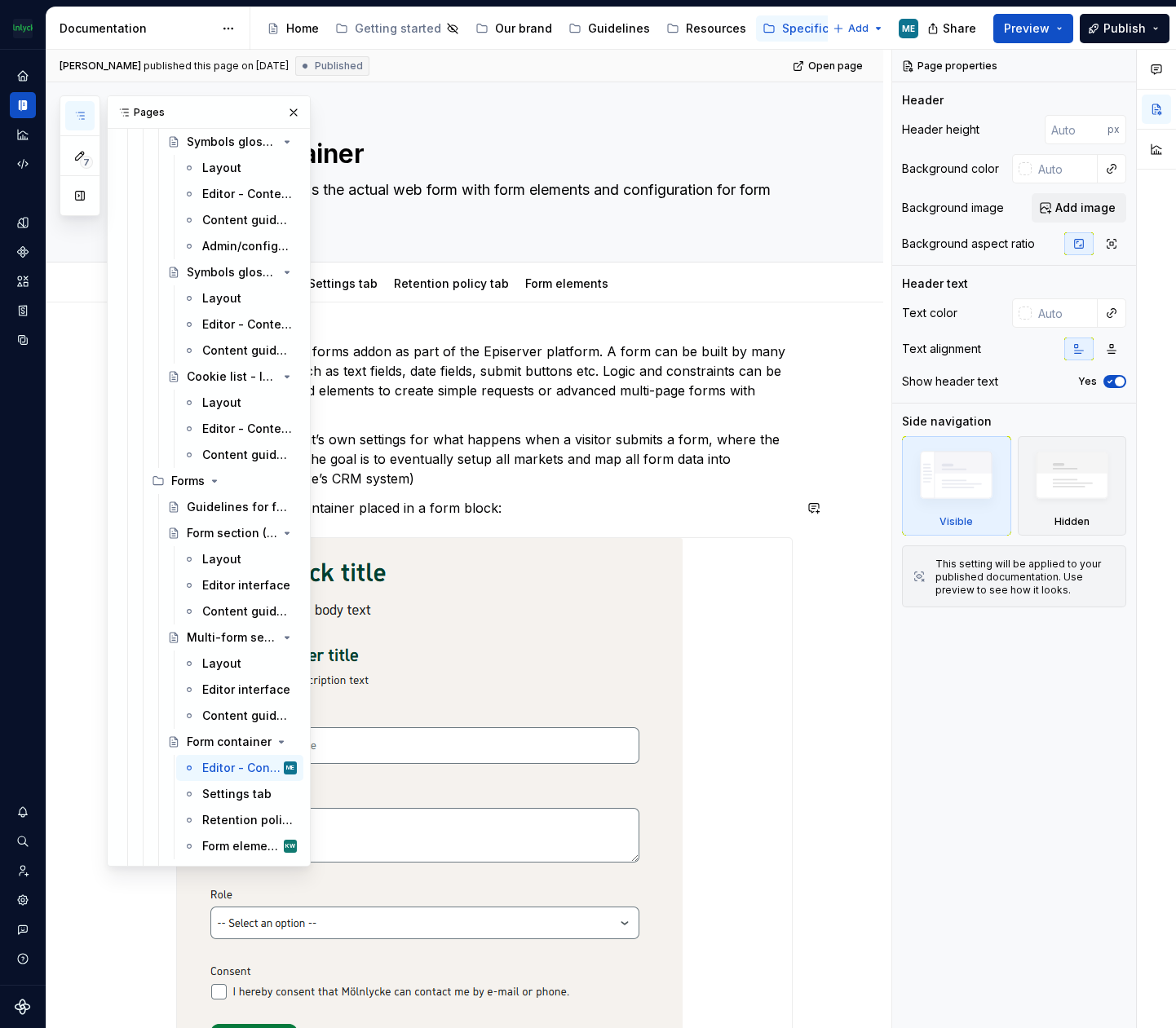
click at [780, 517] on p "Example of a form container placed in a form block:" at bounding box center [484, 507] width 616 height 19
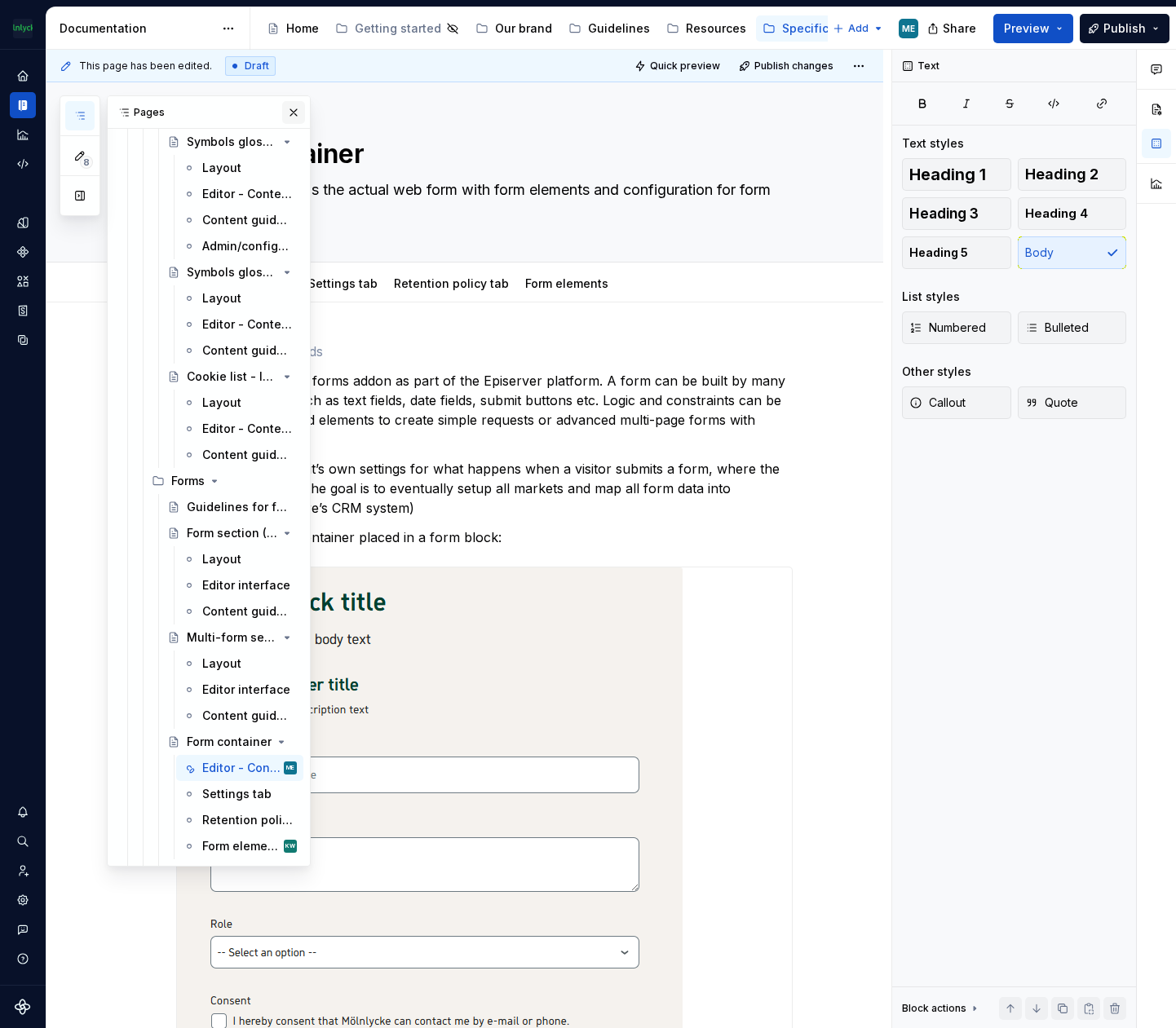
click at [282, 109] on button "button" at bounding box center [293, 112] width 23 height 23
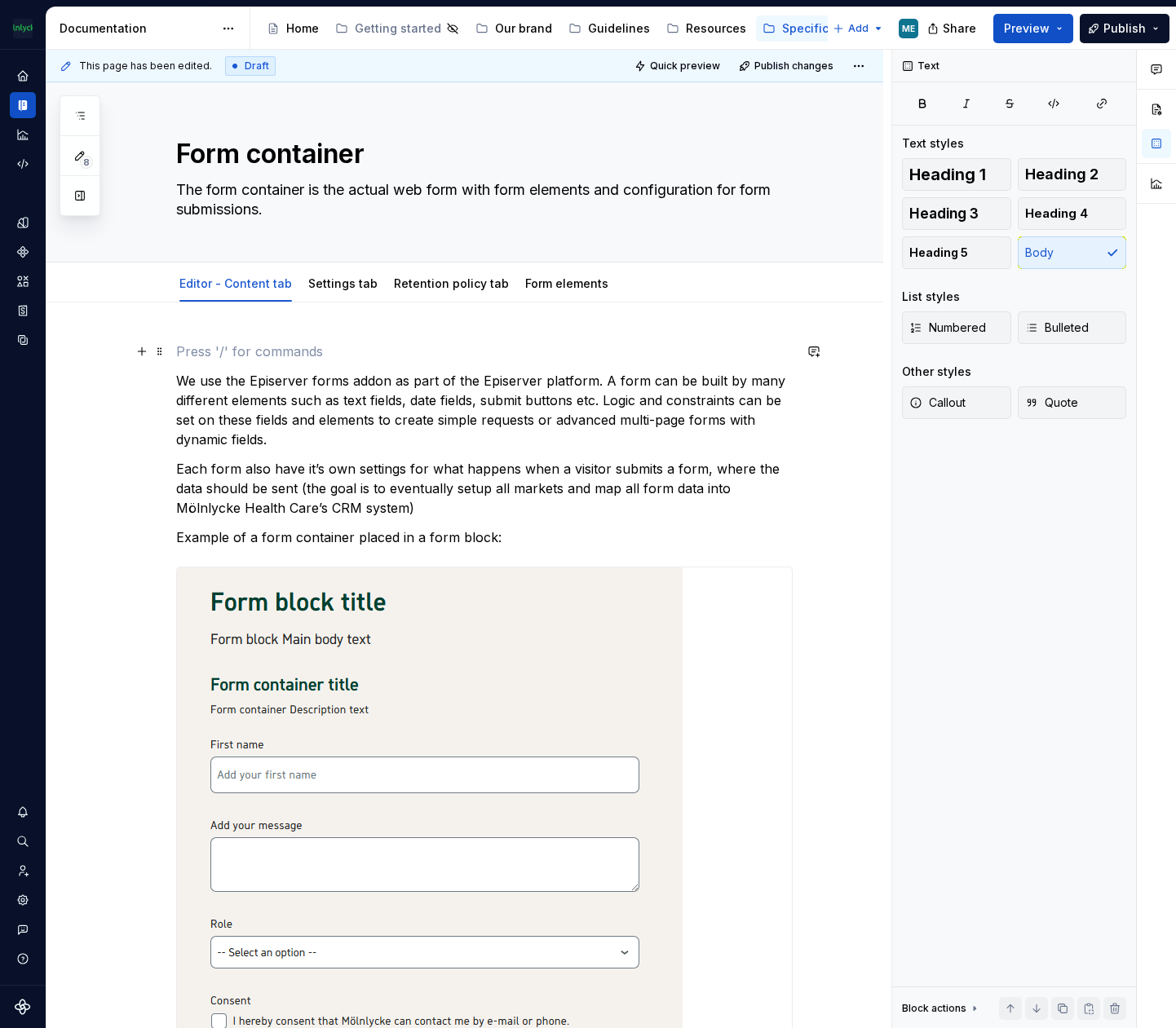
click at [229, 342] on p at bounding box center [484, 351] width 616 height 19
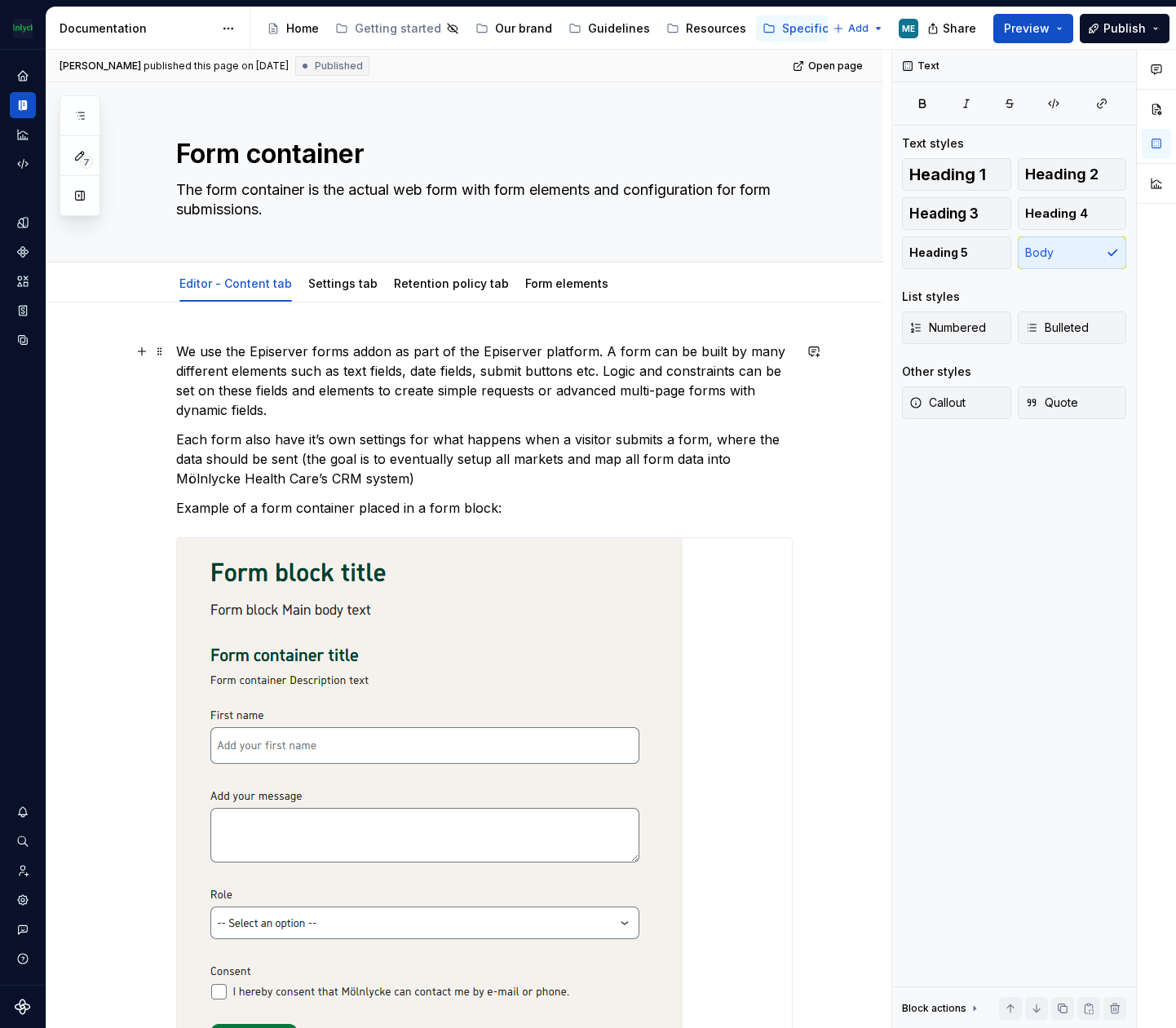
click at [266, 348] on p "We use the Episerver forms addon as part of the Episerver platform. A form can …" at bounding box center [484, 381] width 616 height 78
click at [436, 346] on p "We use the Episerver forms addon as part of the Episerver platform. A form can …" at bounding box center [484, 381] width 616 height 78
type textarea "*"
click at [179, 346] on p "We use the Episerver forms addon as part of the Episerver platform. A form can …" at bounding box center [484, 381] width 616 height 78
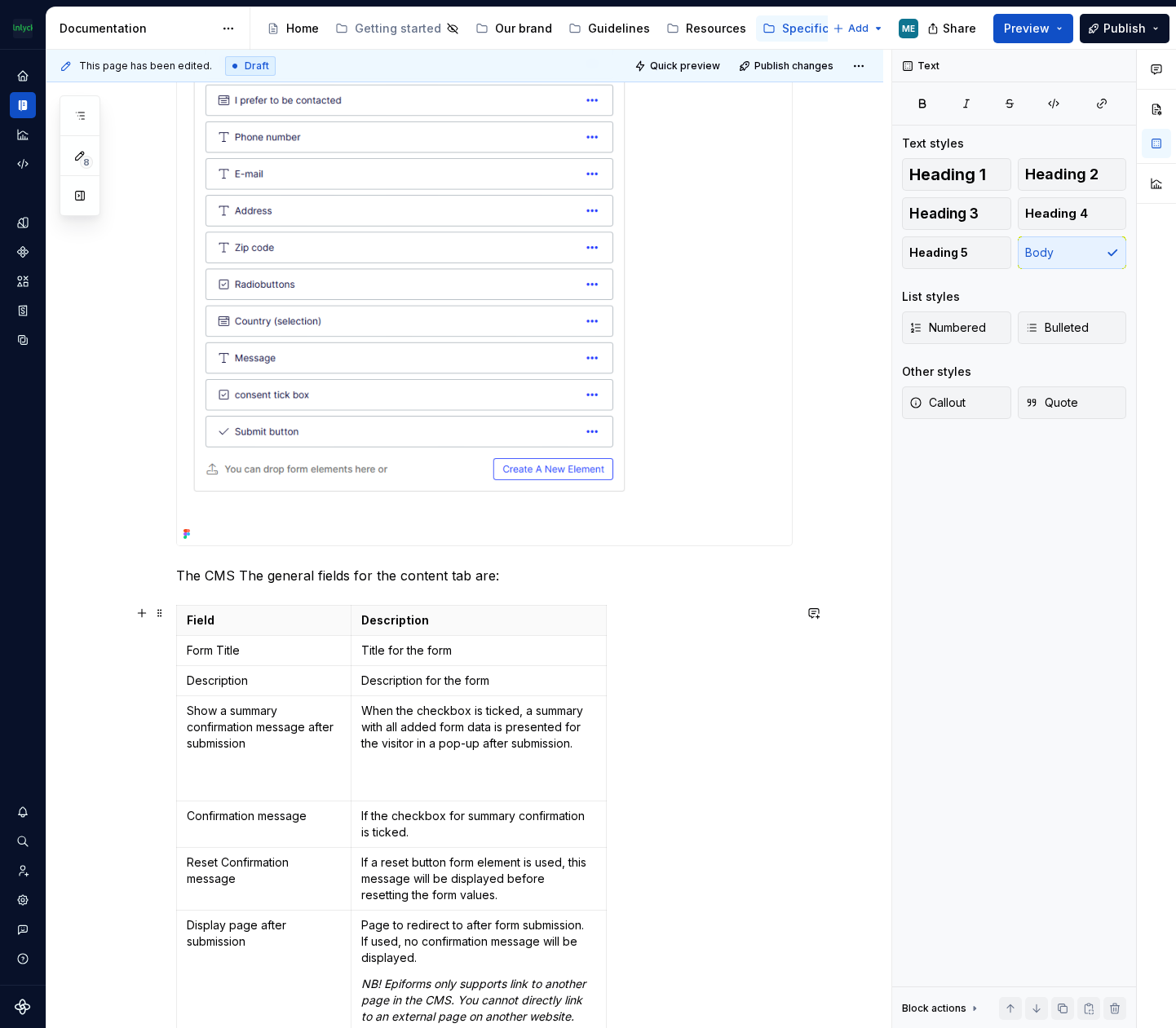
scroll to position [2773, 0]
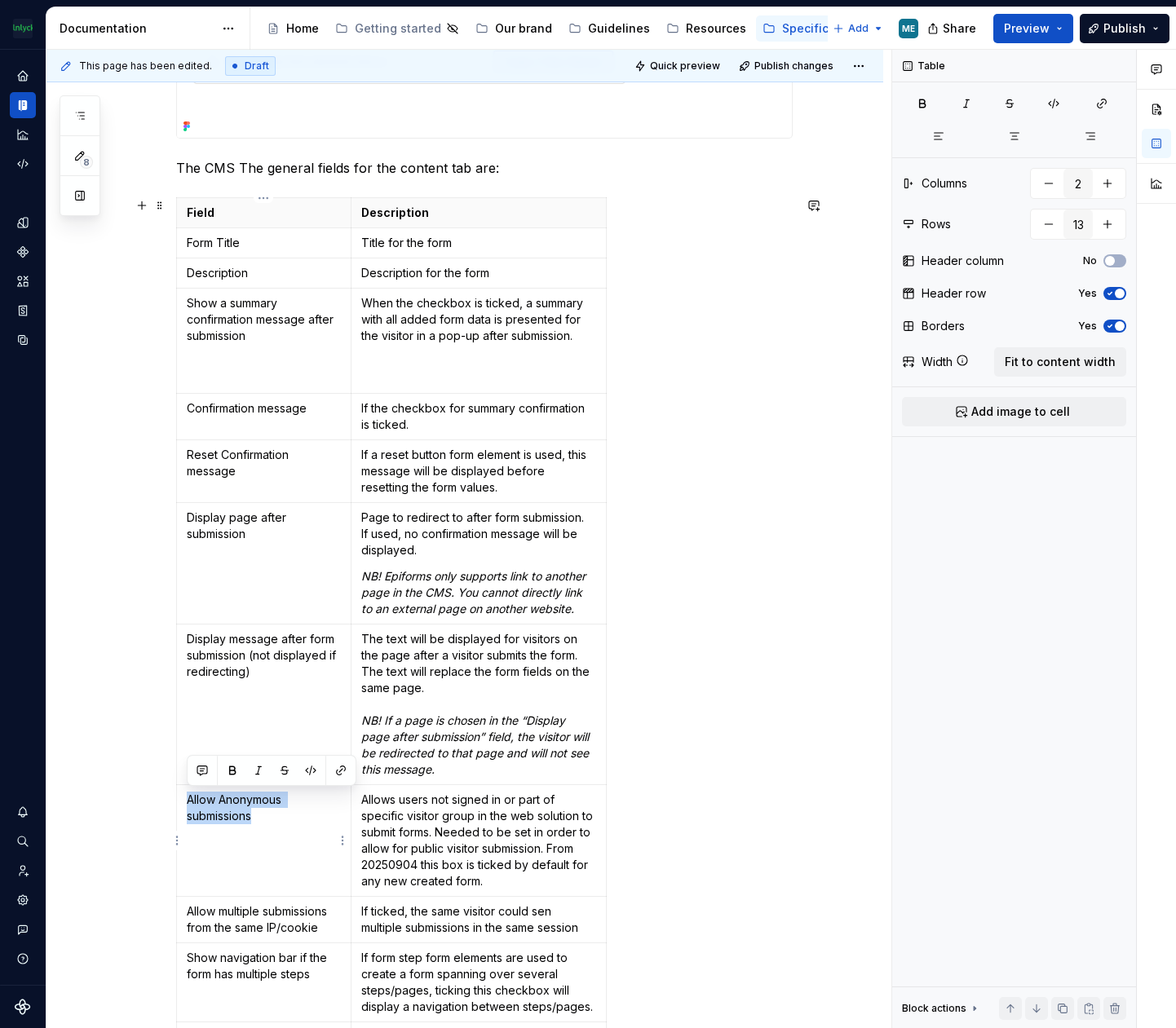
drag, startPoint x: 293, startPoint y: 822, endPoint x: 184, endPoint y: 794, distance: 112.5
click at [184, 794] on td "Allow Anonymous submissions" at bounding box center [264, 841] width 174 height 112
copy p "Allow Anonymous submissions"
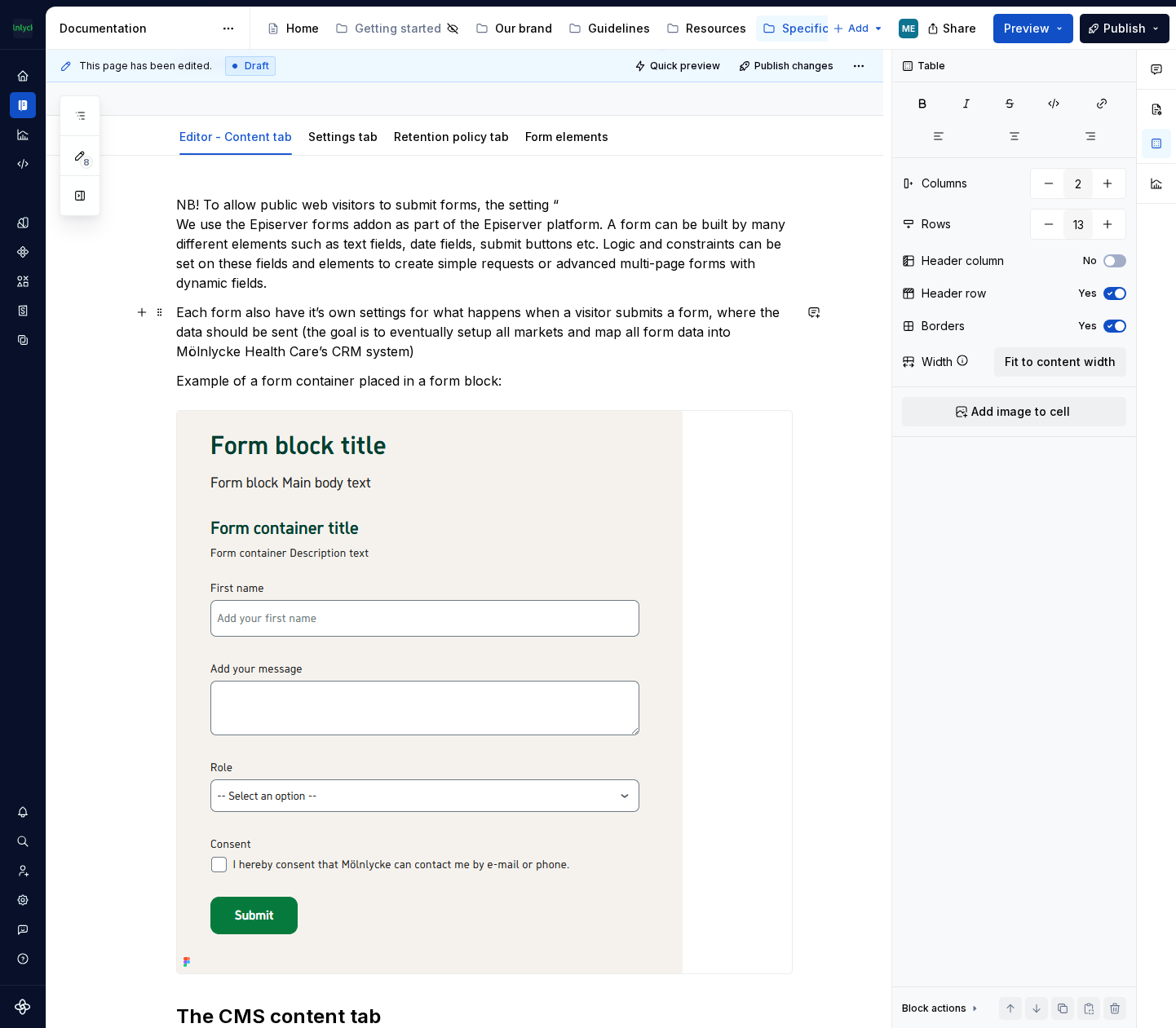
scroll to position [0, 0]
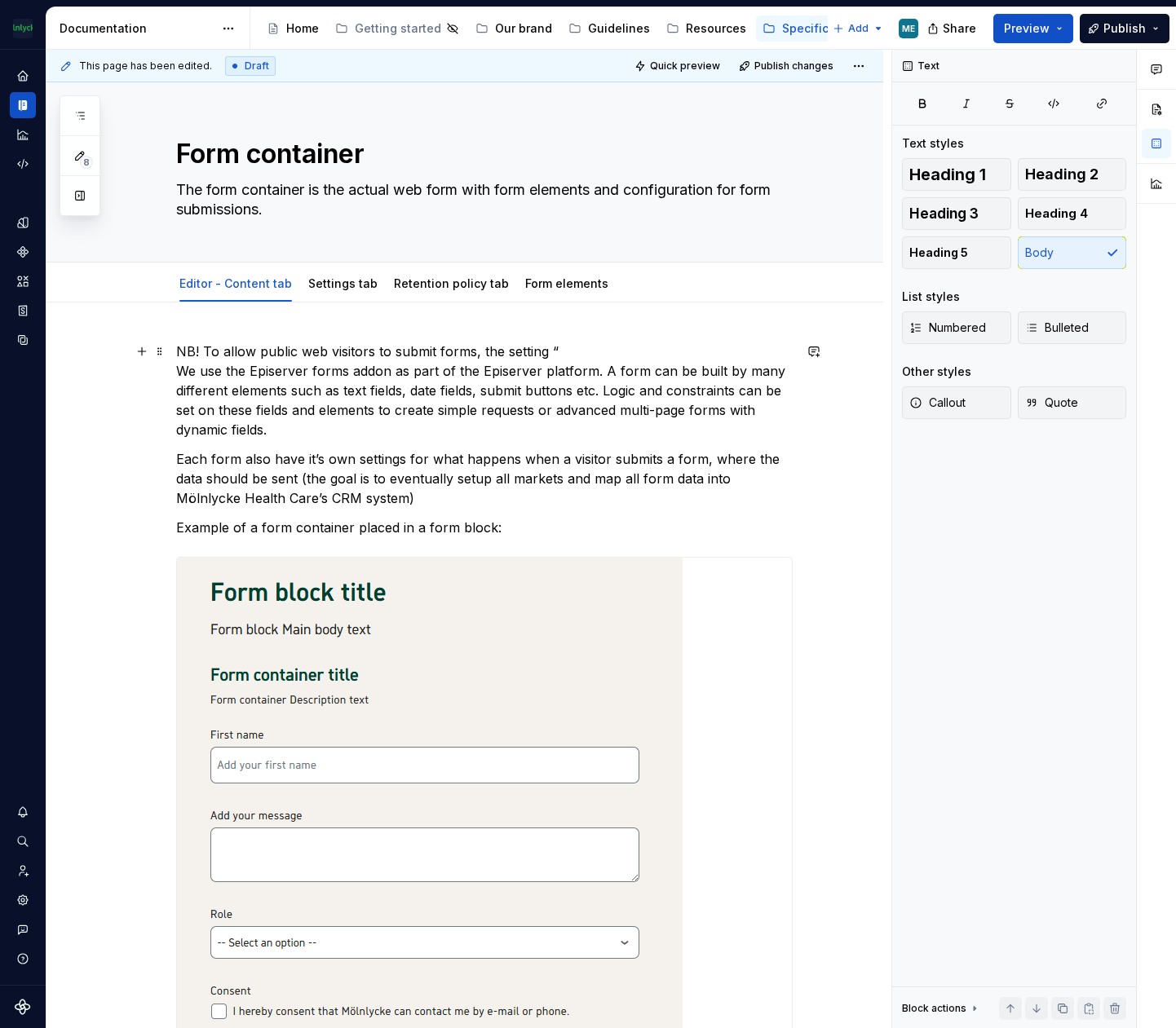
click at [572, 348] on p "NB! To allow public web visitors to submit forms, the setting “ We use the Epis…" at bounding box center [484, 391] width 616 height 98
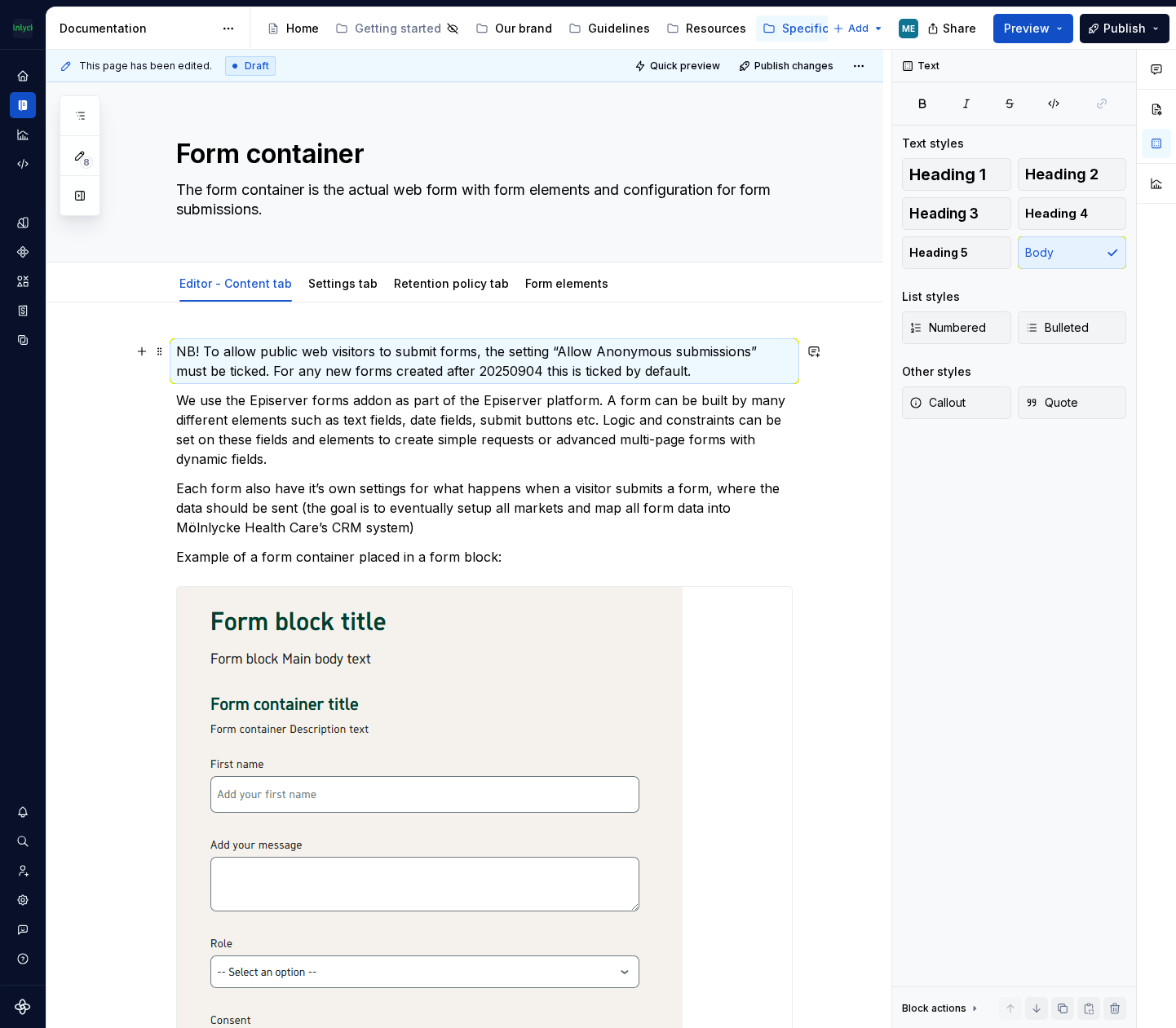
click at [432, 343] on p "NB! To allow public web visitors to submit forms, the setting “Allow Anonymous …" at bounding box center [484, 361] width 616 height 39
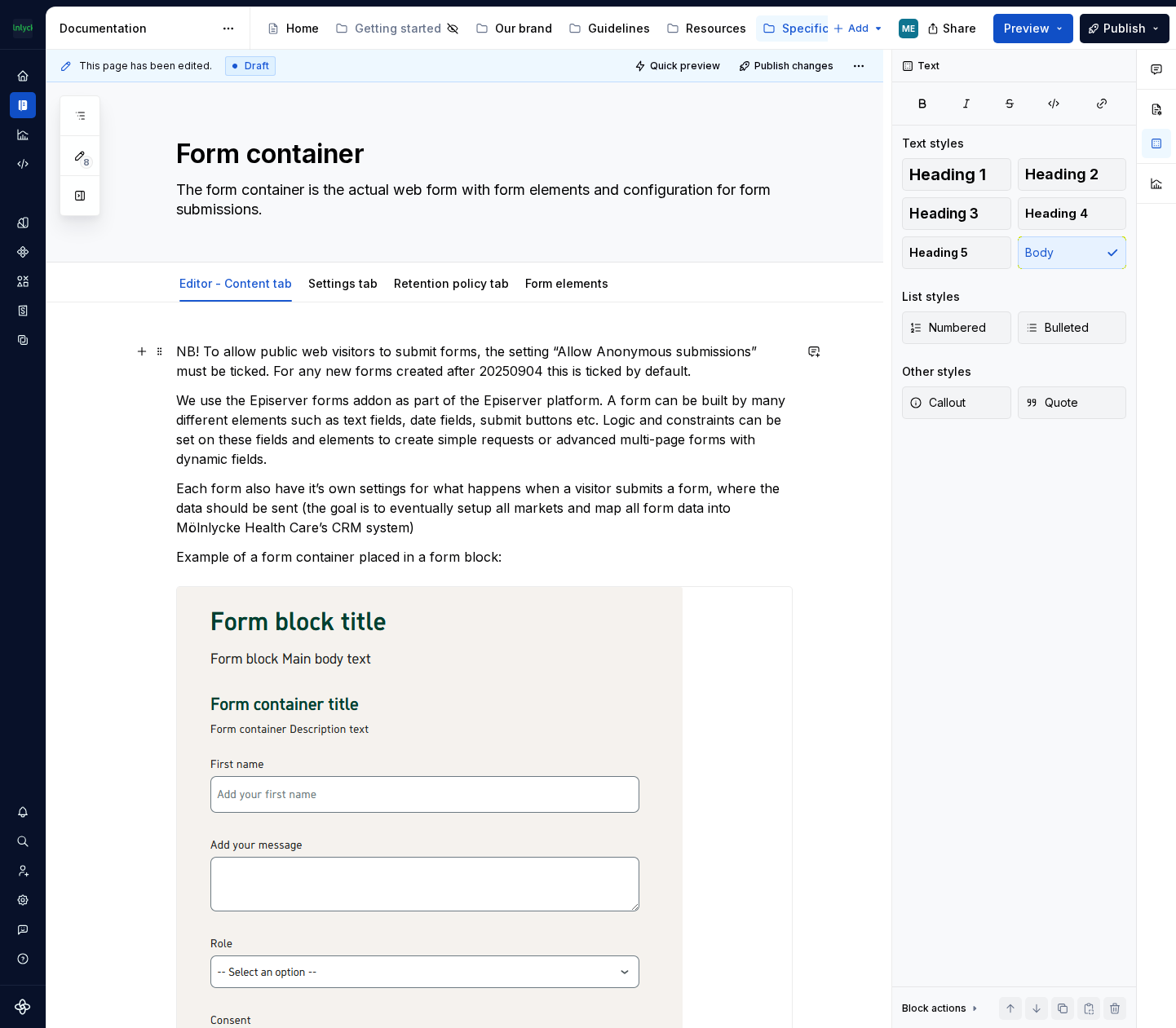
drag, startPoint x: 402, startPoint y: 348, endPoint x: 341, endPoint y: 352, distance: 61.1
click at [341, 352] on p "NB! To allow public web visitors to submit forms, the setting “Allow Anonymous …" at bounding box center [484, 361] width 616 height 39
click at [395, 328] on button "Text" at bounding box center [386, 321] width 49 height 23
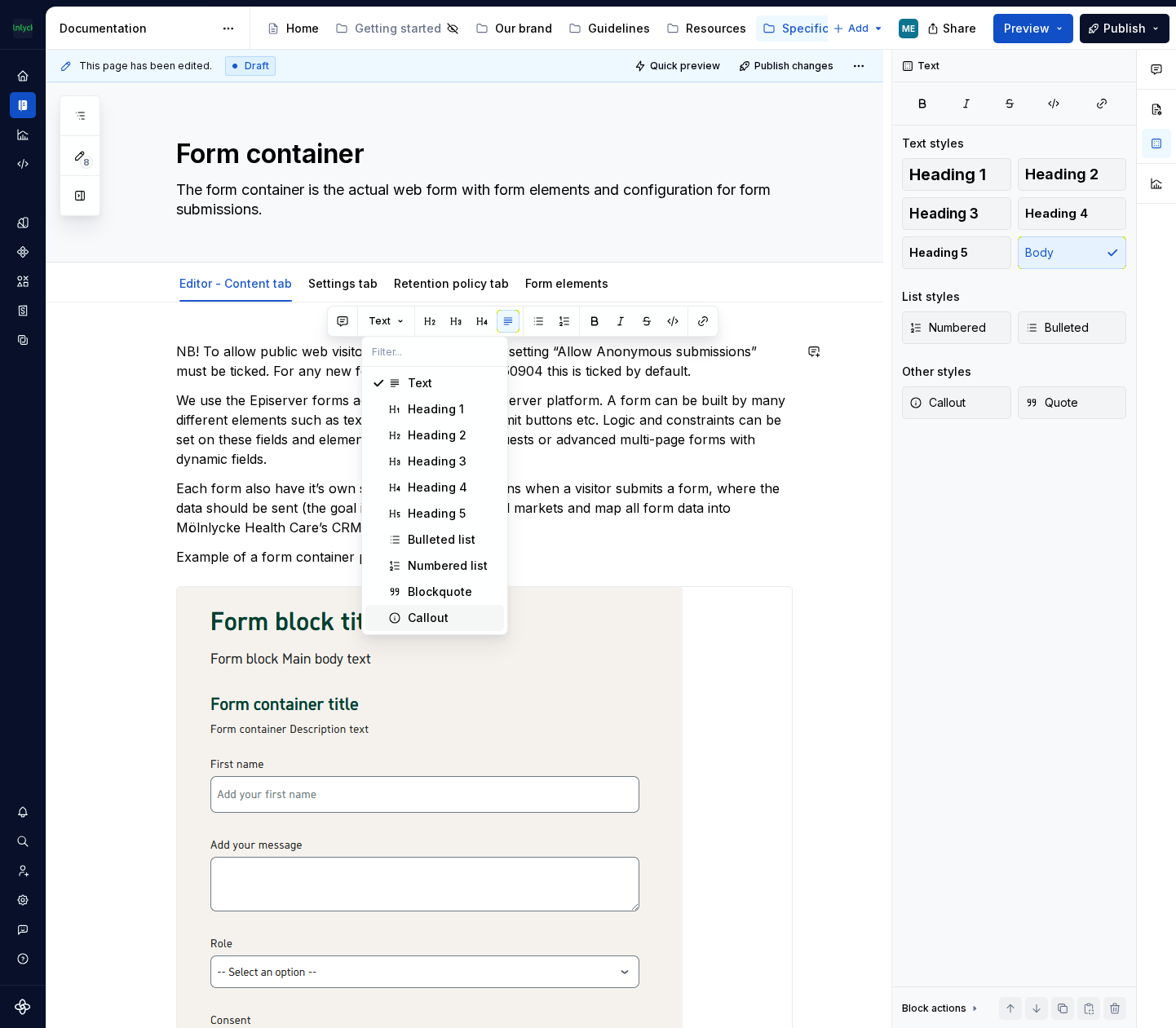
click at [424, 615] on div "Callout" at bounding box center [427, 618] width 41 height 16
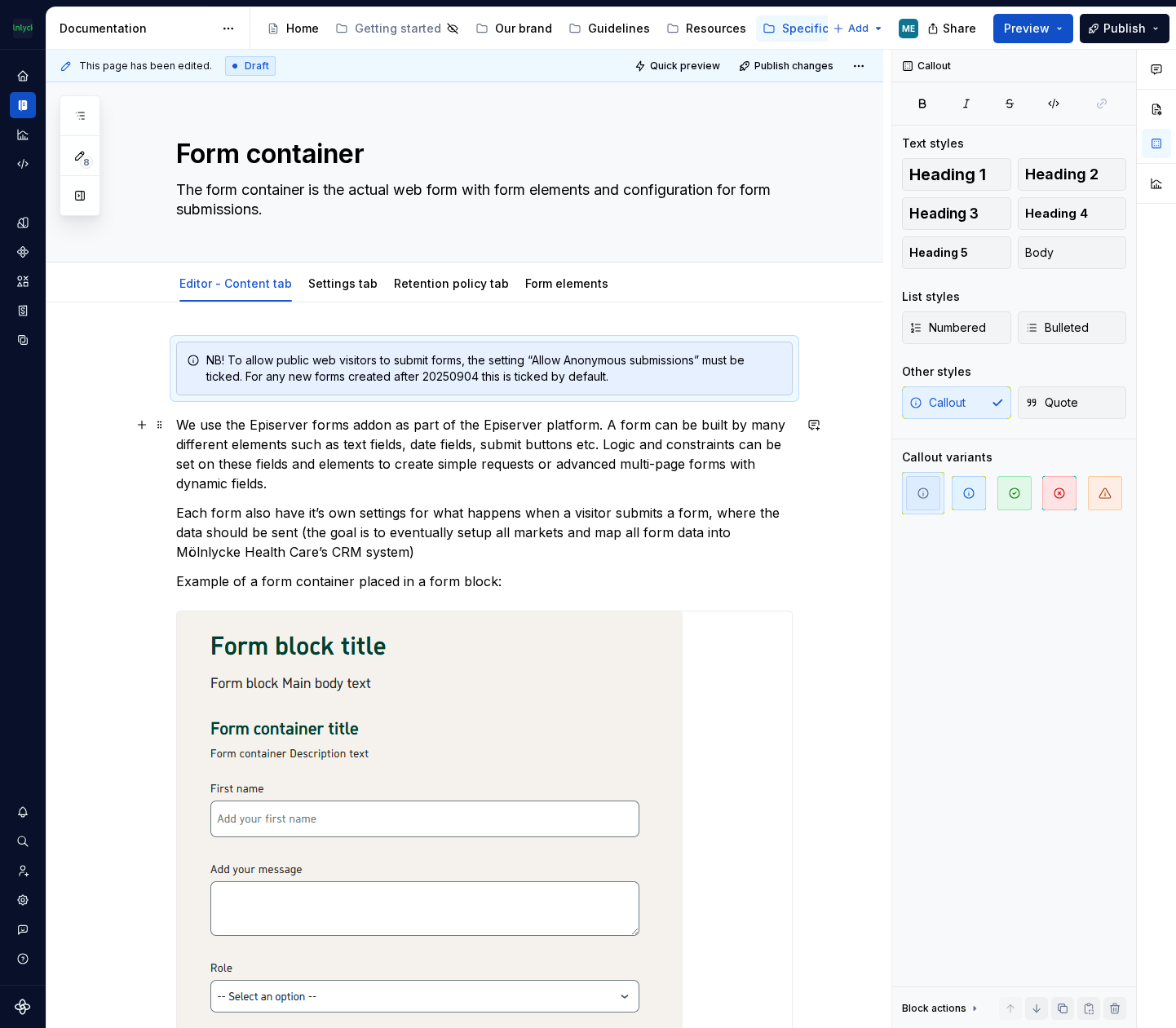
click at [755, 492] on p "We use the Episerver forms addon as part of the Episerver platform. A form can …" at bounding box center [484, 454] width 616 height 78
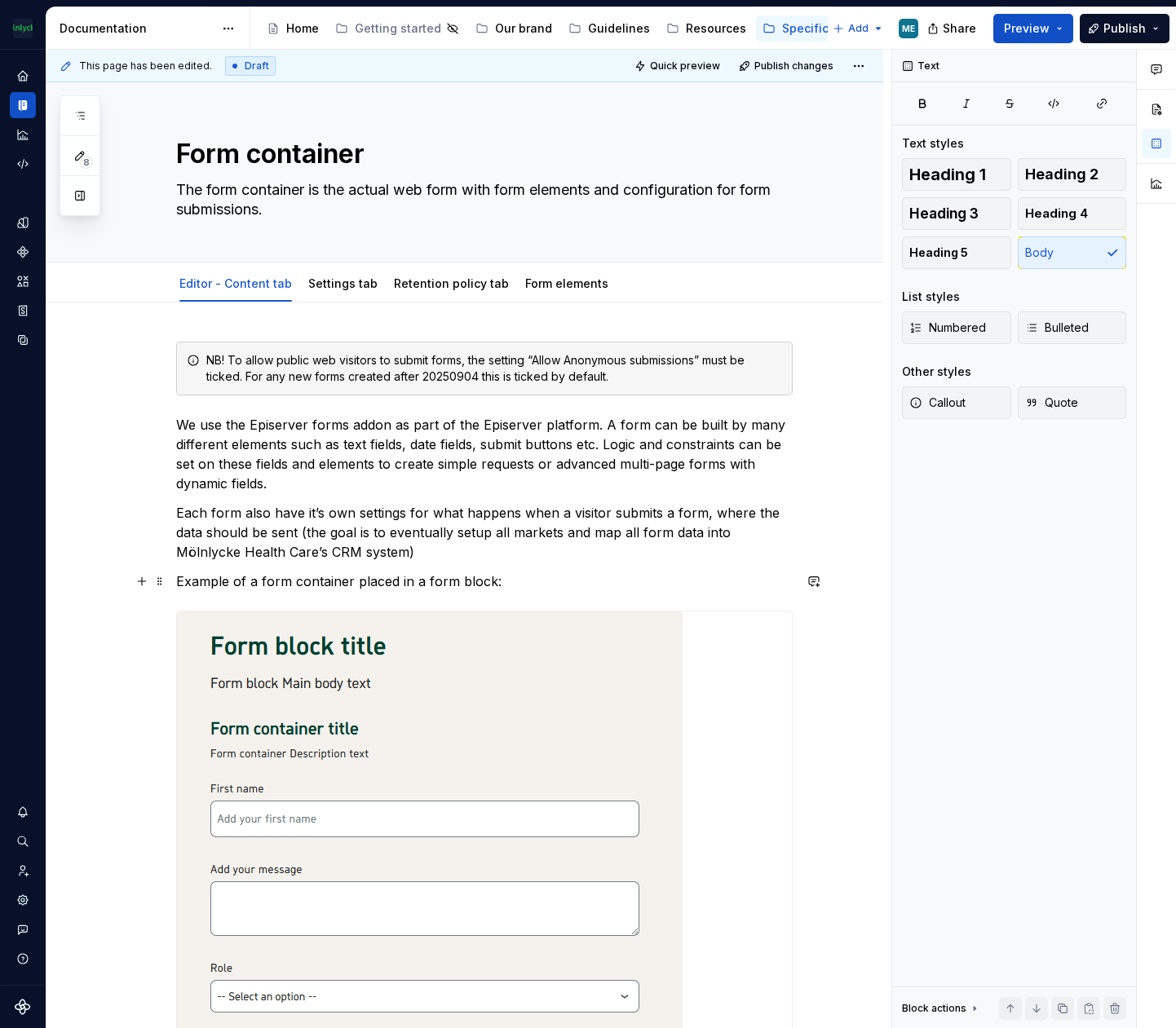
scroll to position [245, 0]
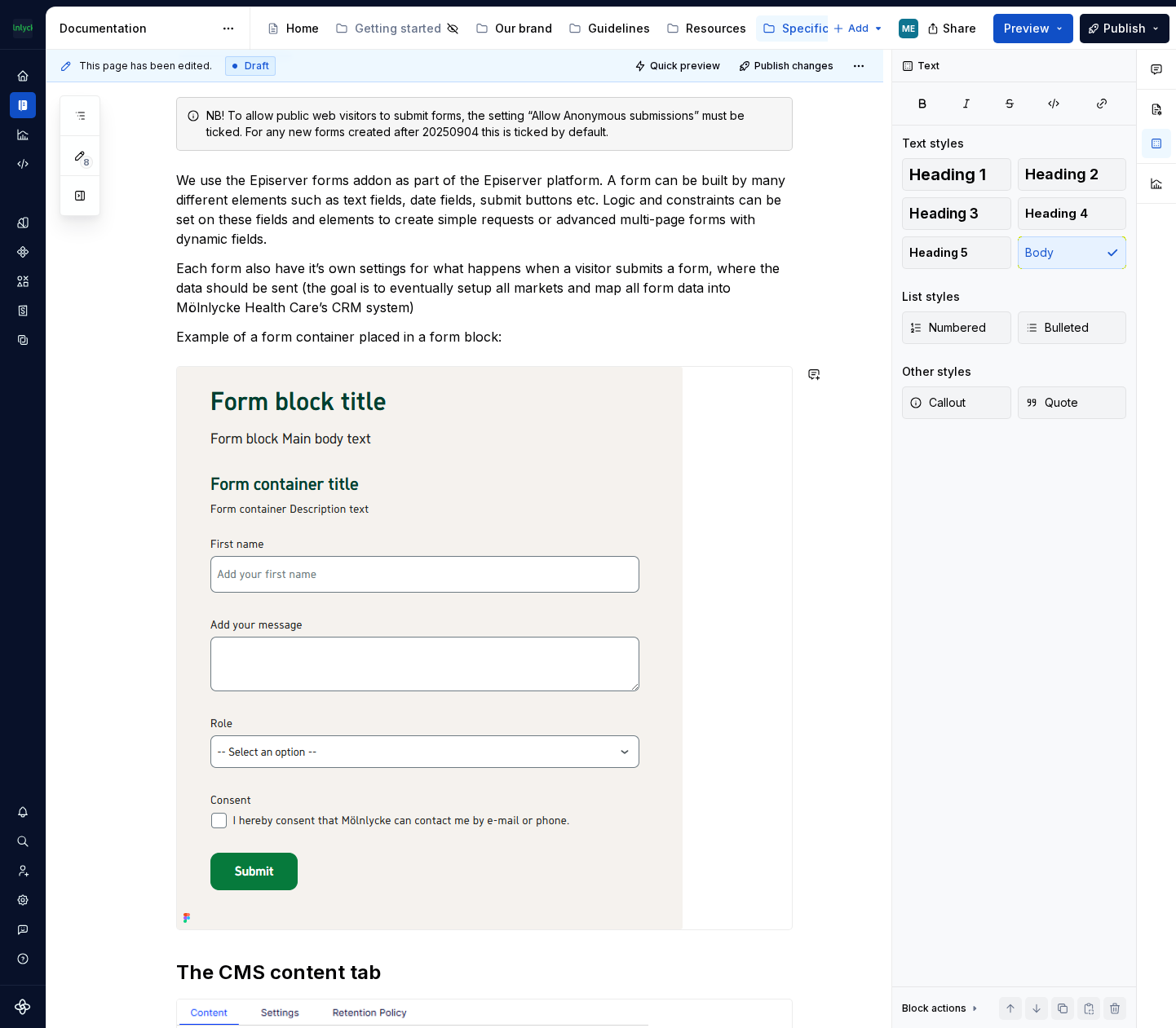
click at [1124, 27] on span "Publish" at bounding box center [1124, 28] width 43 height 16
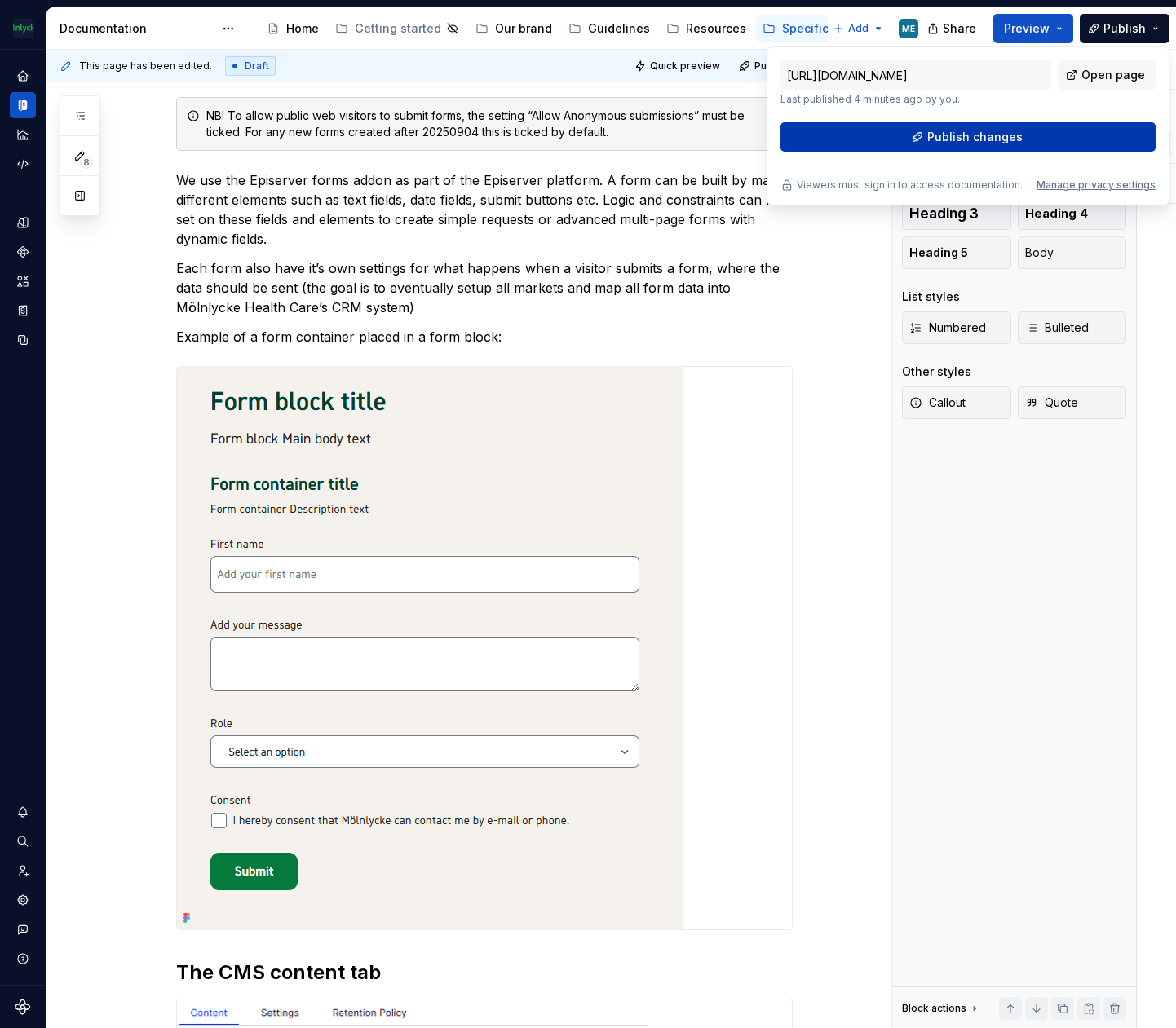
click at [1001, 132] on span "Publish changes" at bounding box center [975, 137] width 96 height 16
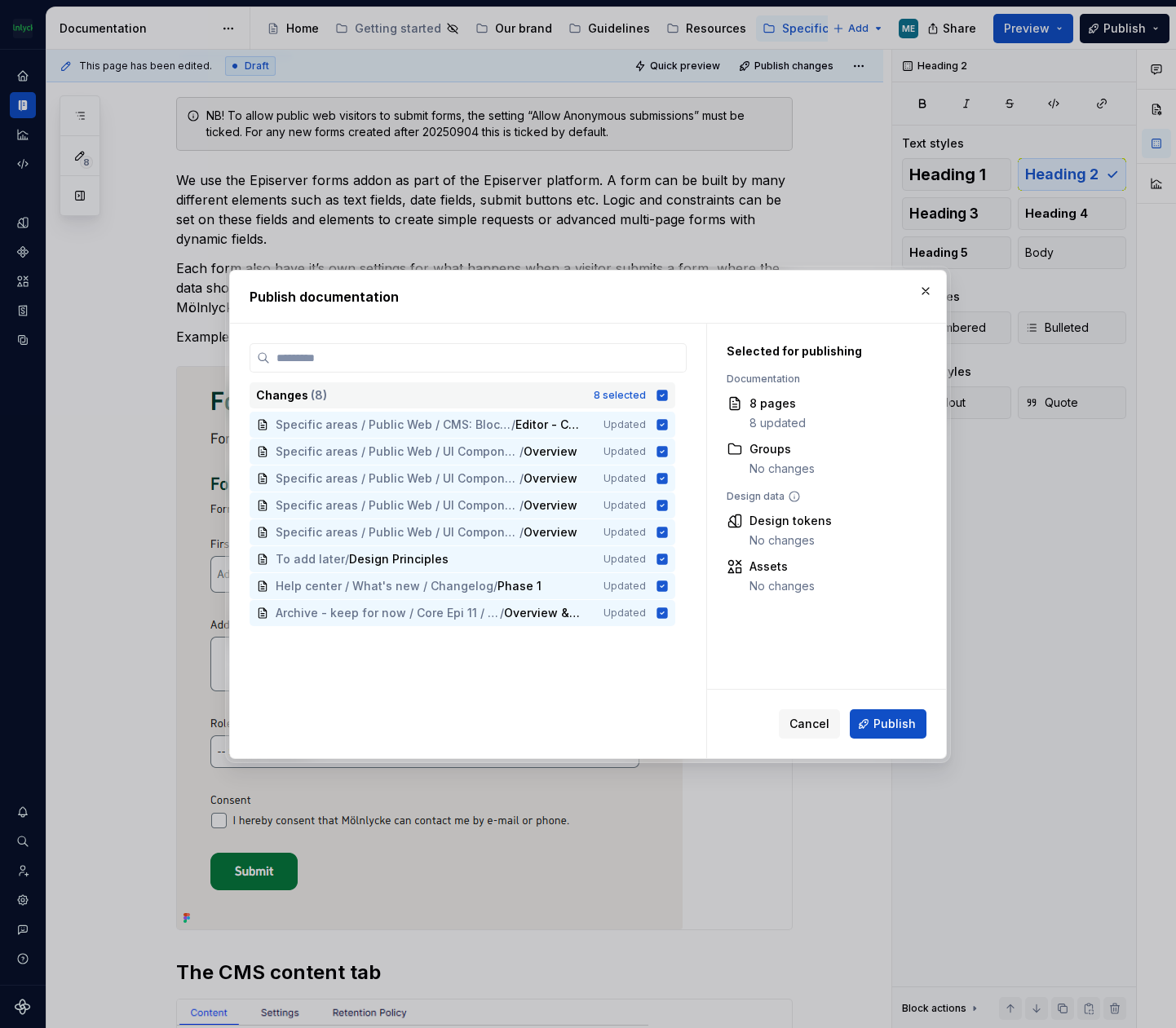
click at [666, 398] on icon at bounding box center [662, 395] width 11 height 11
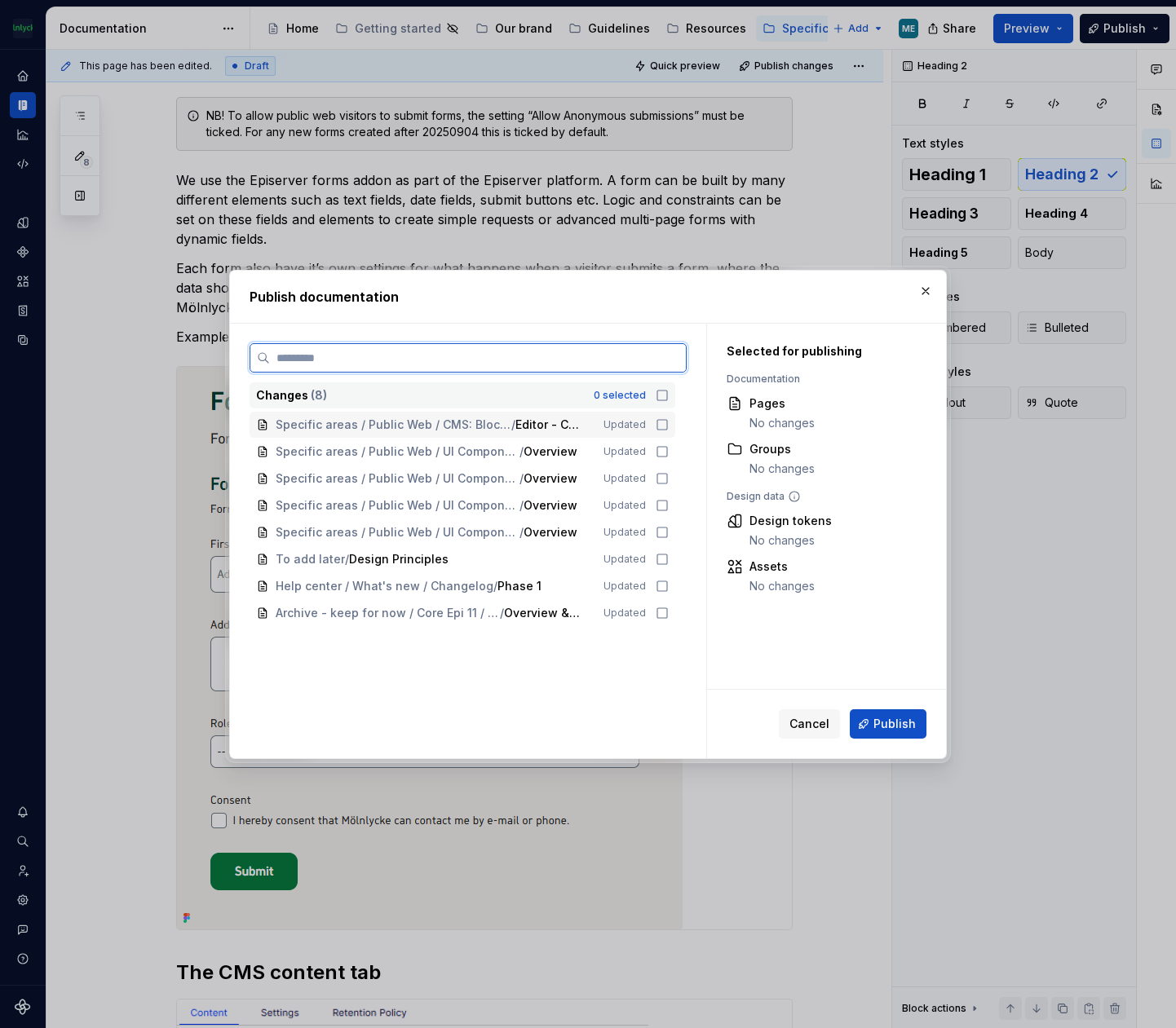
click at [663, 427] on icon at bounding box center [662, 425] width 13 height 13
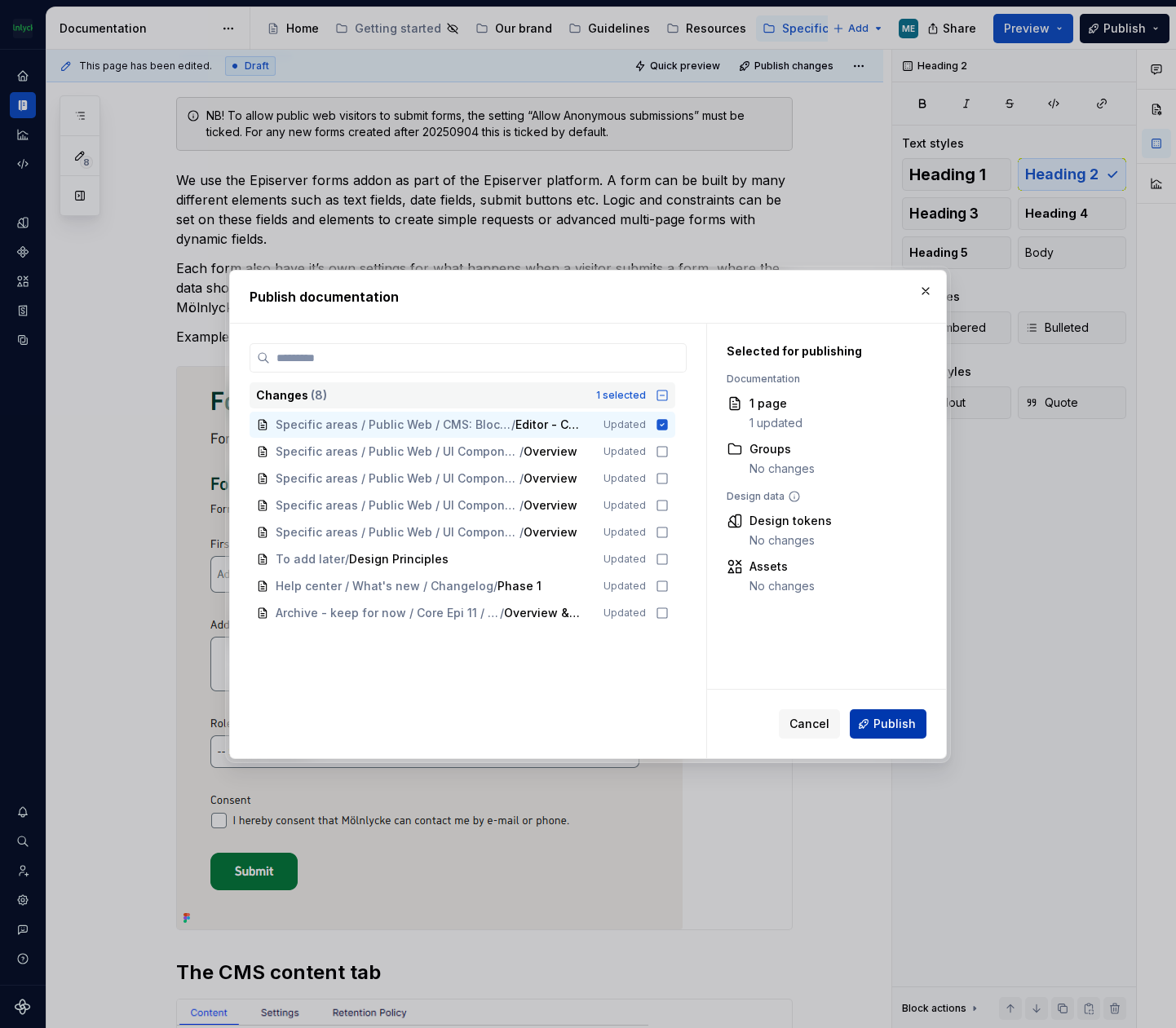
click at [894, 729] on span "Publish" at bounding box center [894, 724] width 43 height 16
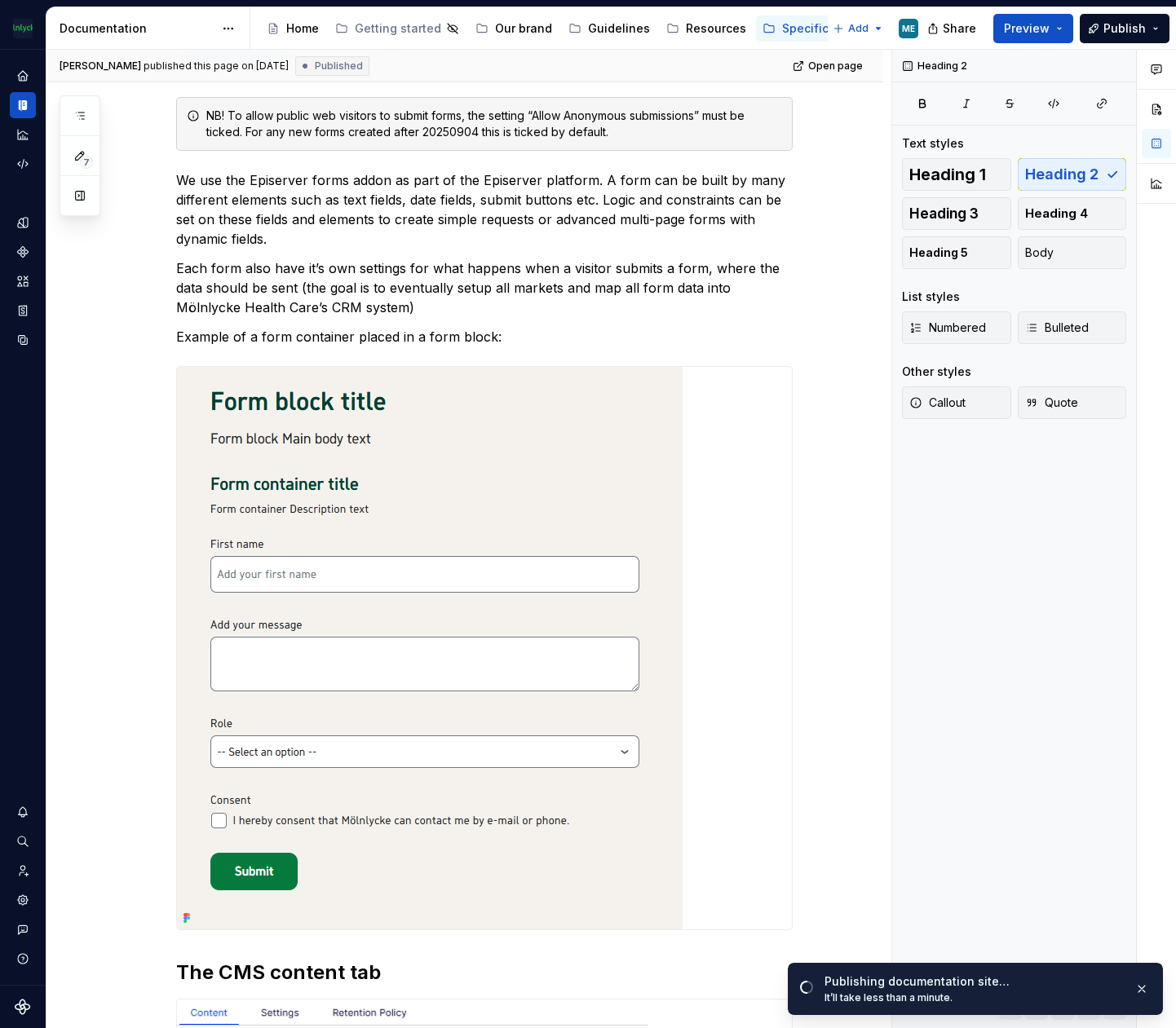
type textarea "*"
